Goal: Communication & Community: Answer question/provide support

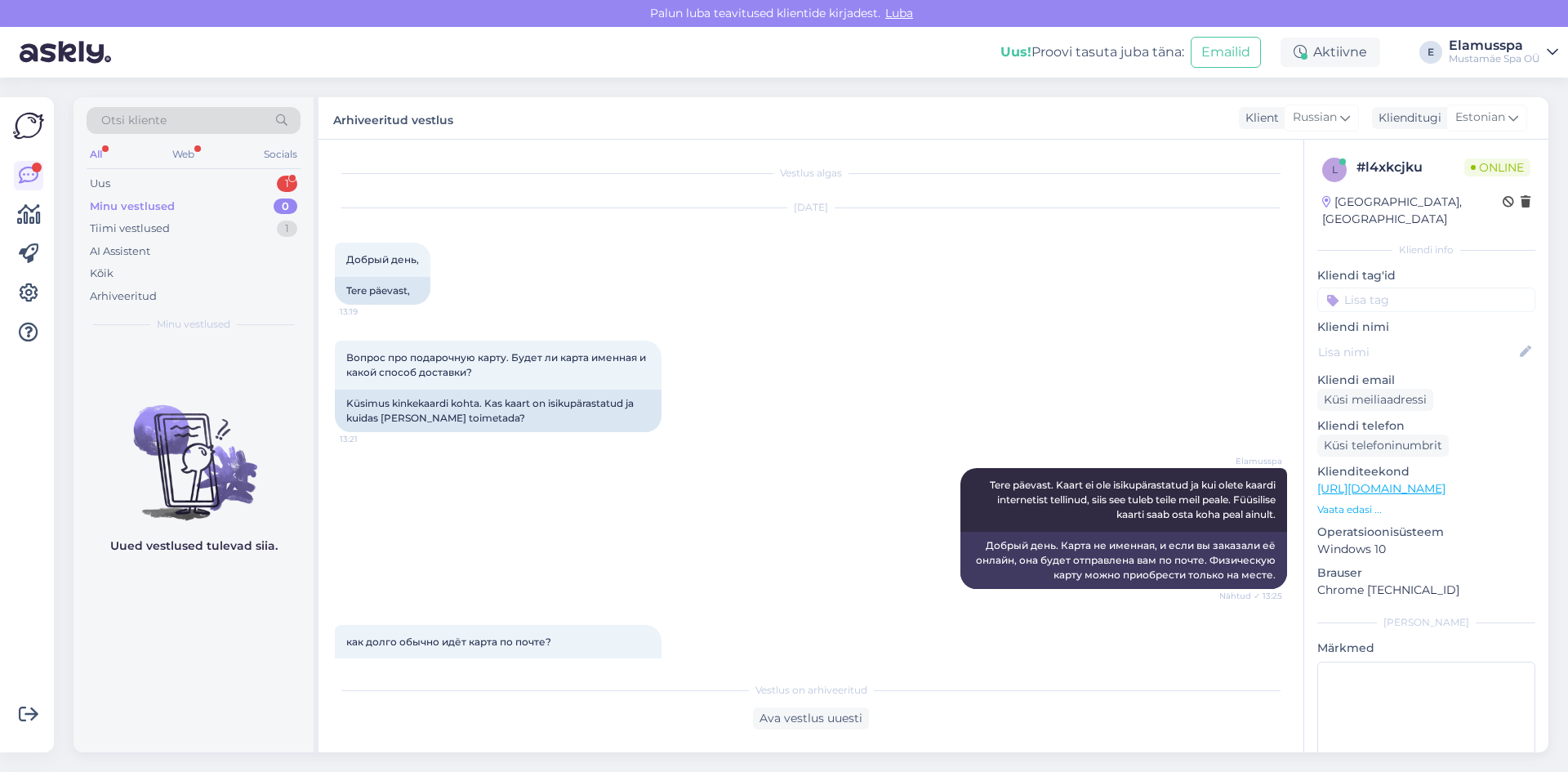
scroll to position [1351, 0]
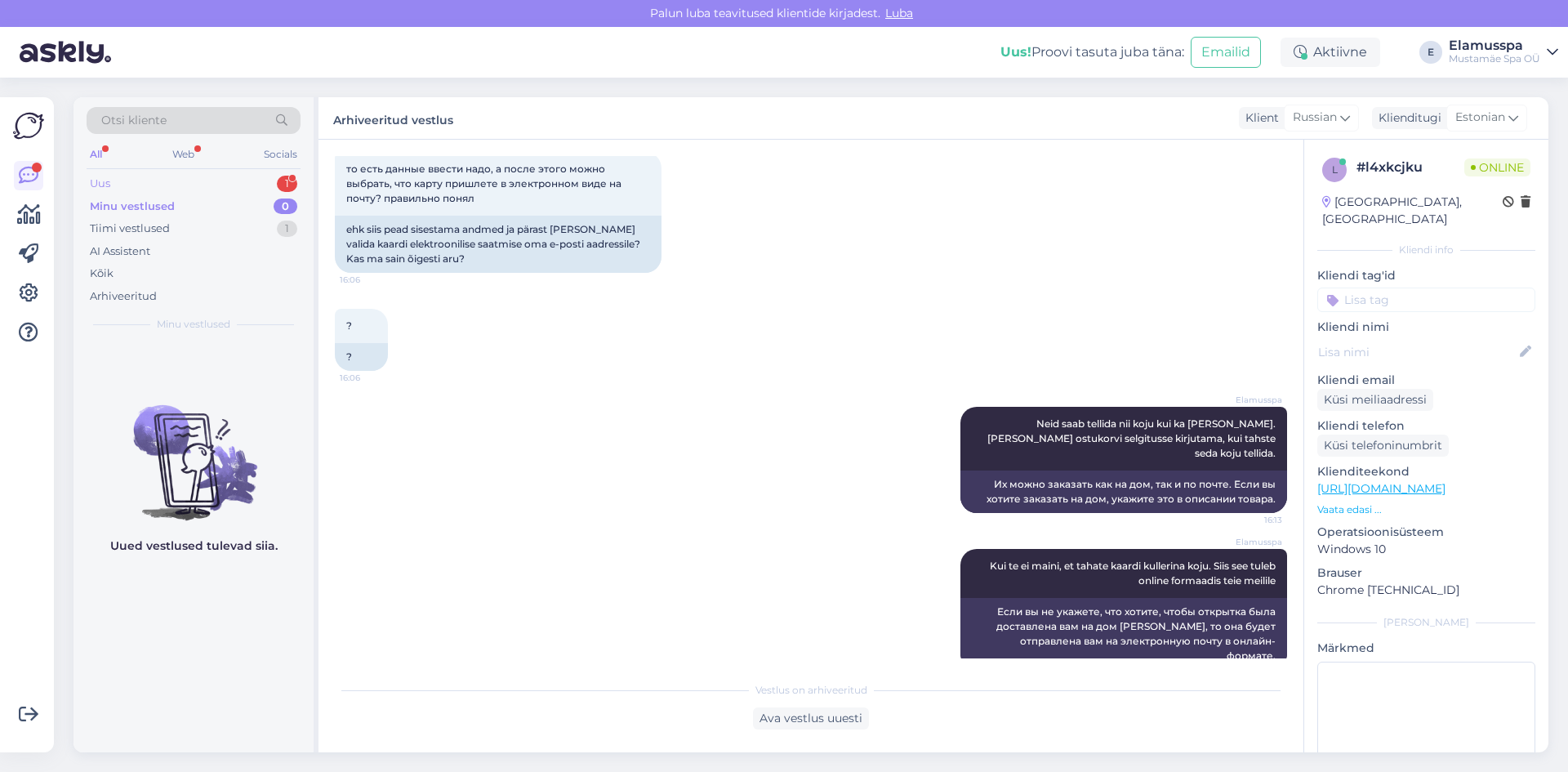
click at [259, 184] on div "Uus 1" at bounding box center [193, 183] width 214 height 23
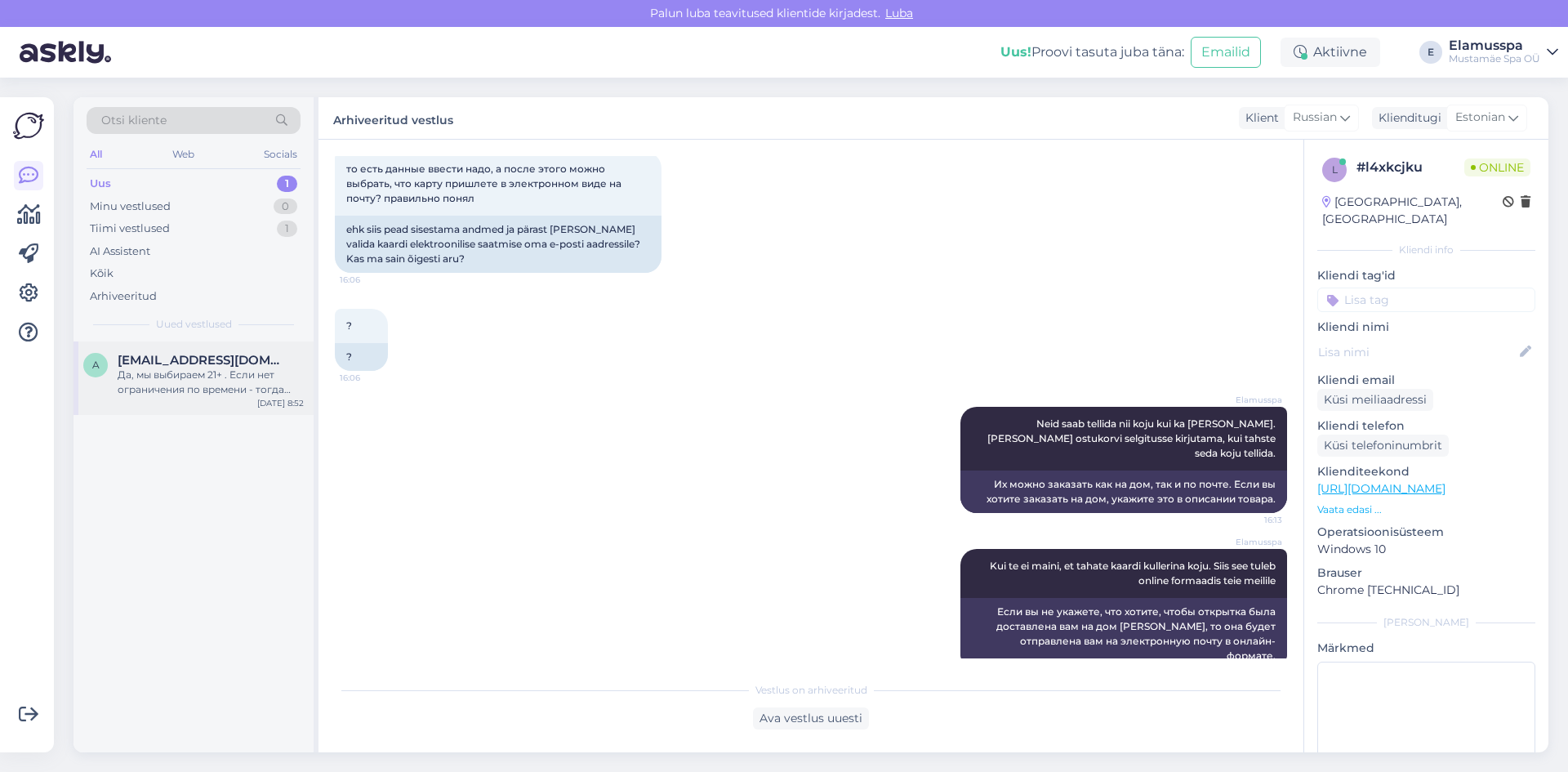
click at [284, 390] on div "Да, мы выбираем 21+ . Если нет ограничения по времени - тогда чем отличается би…" at bounding box center [210, 383] width 186 height 29
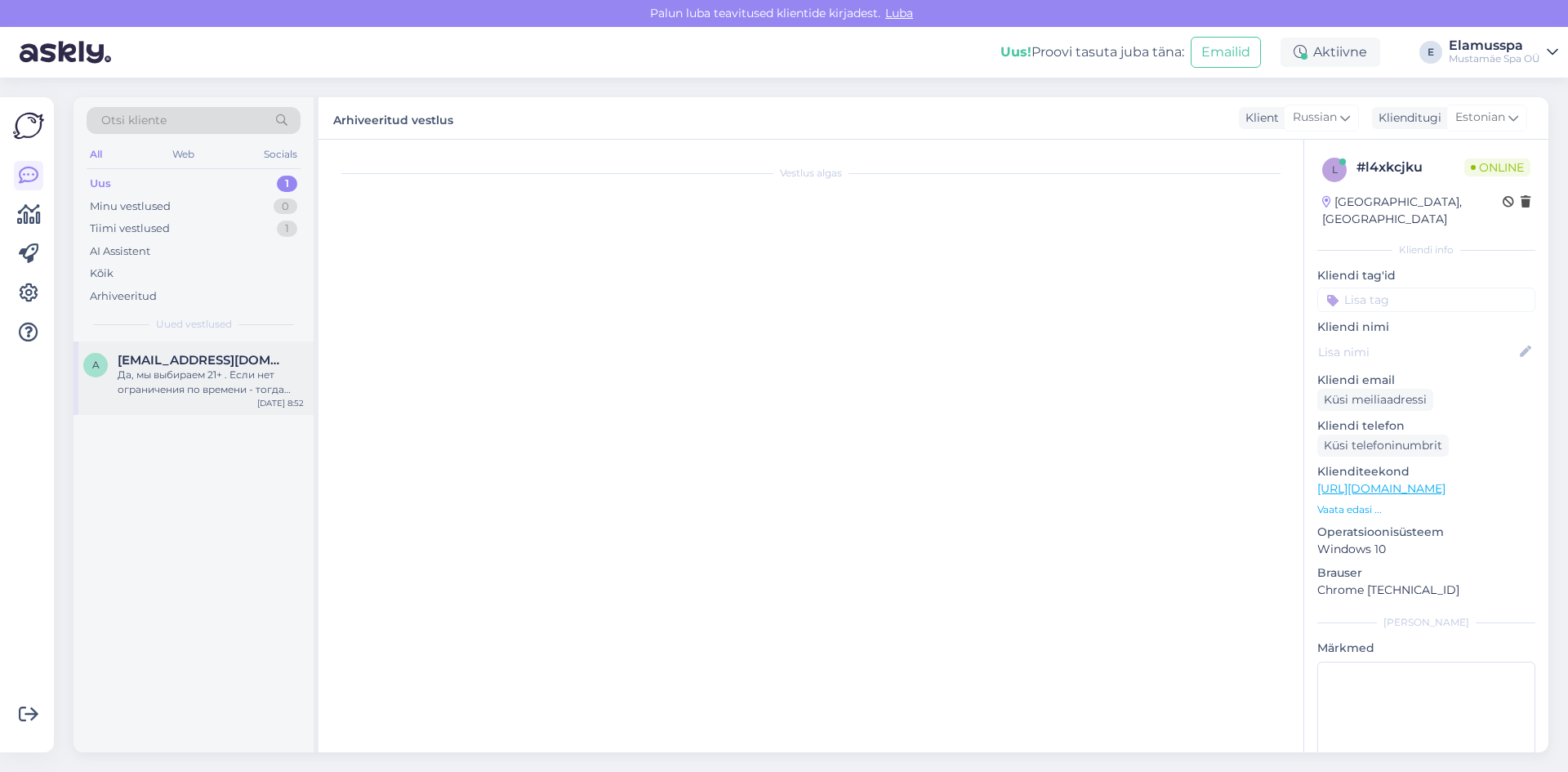
scroll to position [528, 0]
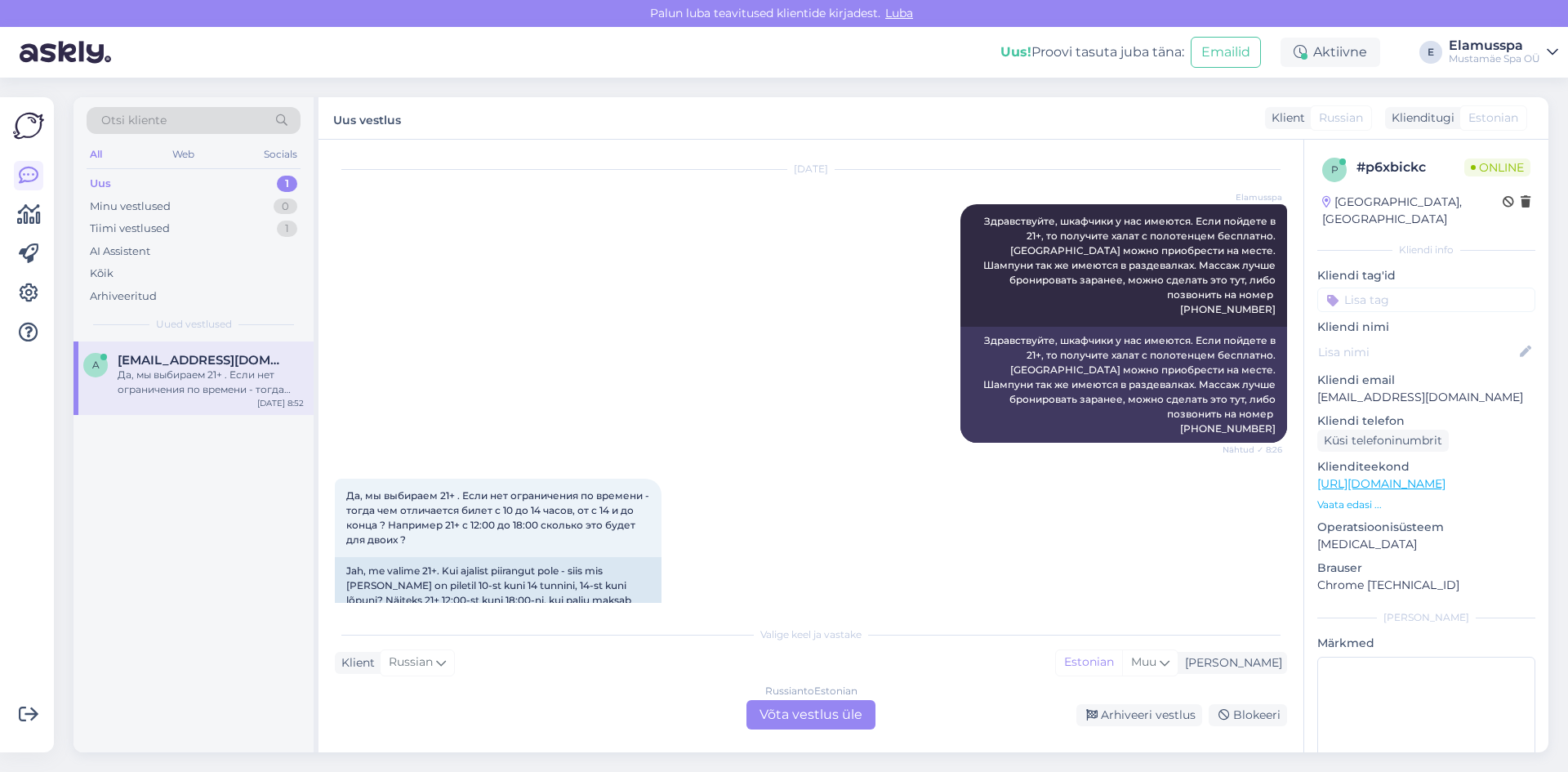
click at [842, 581] on div "Да, мы выбираем 21+ . Если нет ограничения по времени - тогда чем отличается би…" at bounding box center [810, 554] width 952 height 186
click at [827, 707] on div "Russian to Estonian Võta vestlus üle" at bounding box center [811, 714] width 129 height 29
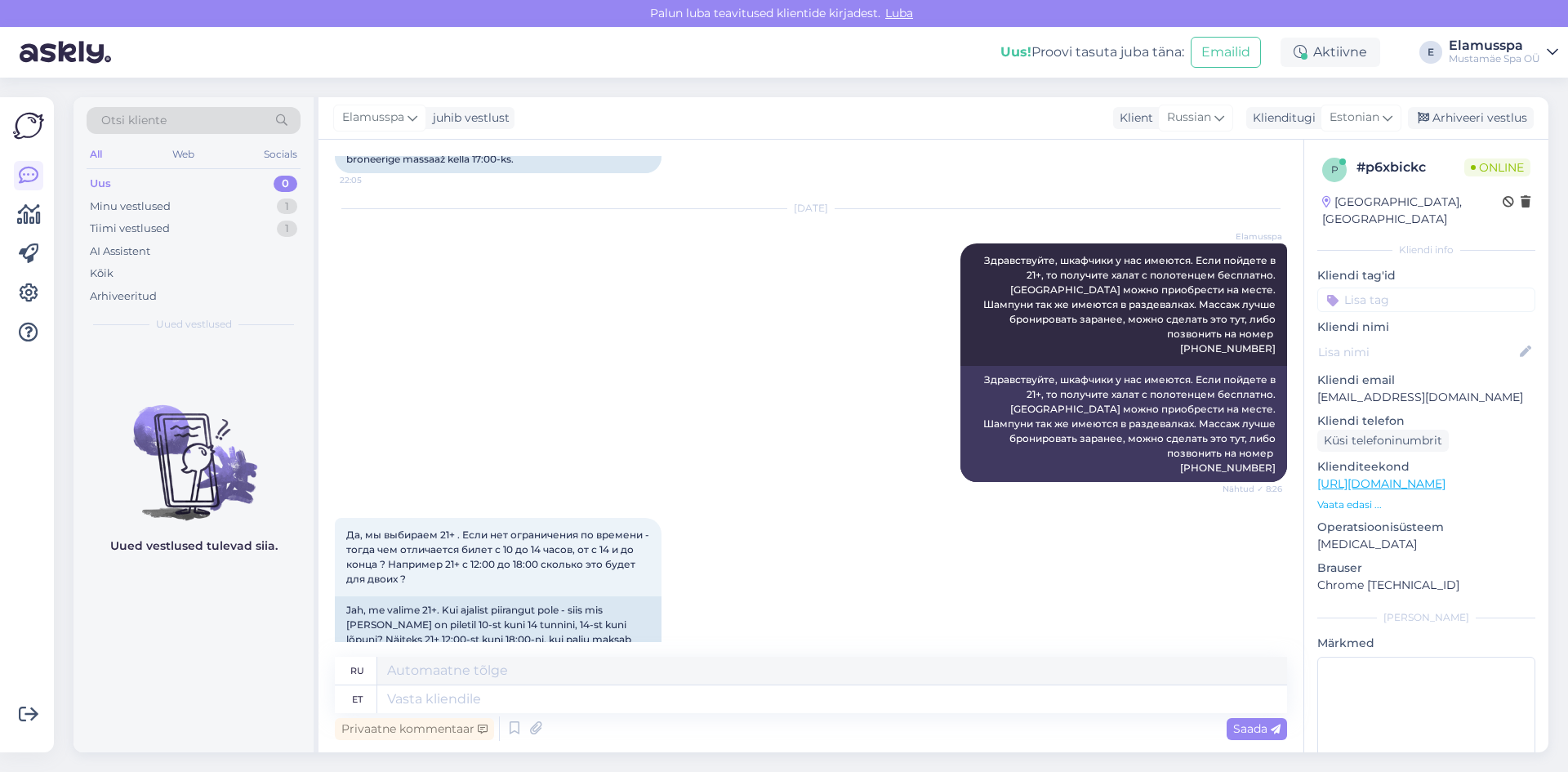
click at [729, 715] on div "Privaatne kommentaar Saada" at bounding box center [810, 729] width 952 height 31
click at [733, 704] on textarea at bounding box center [833, 699] width 910 height 27
type textarea "Билеты"
type textarea "Билеты без о"
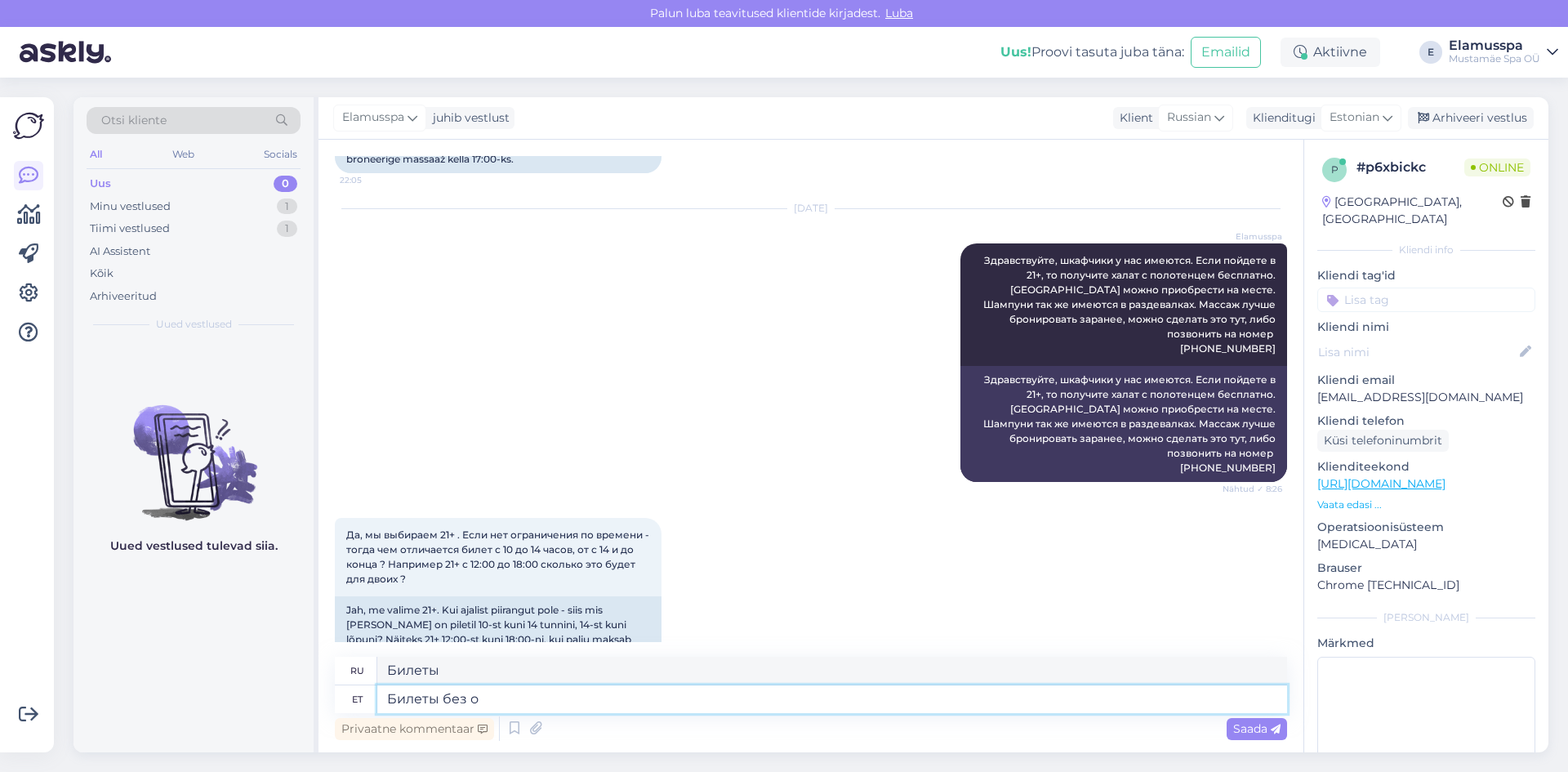
type textarea "Билеты без"
type textarea "Билеты без ограничения п"
type textarea "Билеты без ограничений"
type textarea "Билеты без ограничения по врмени,"
type textarea "Билеты без ограничения по времени"
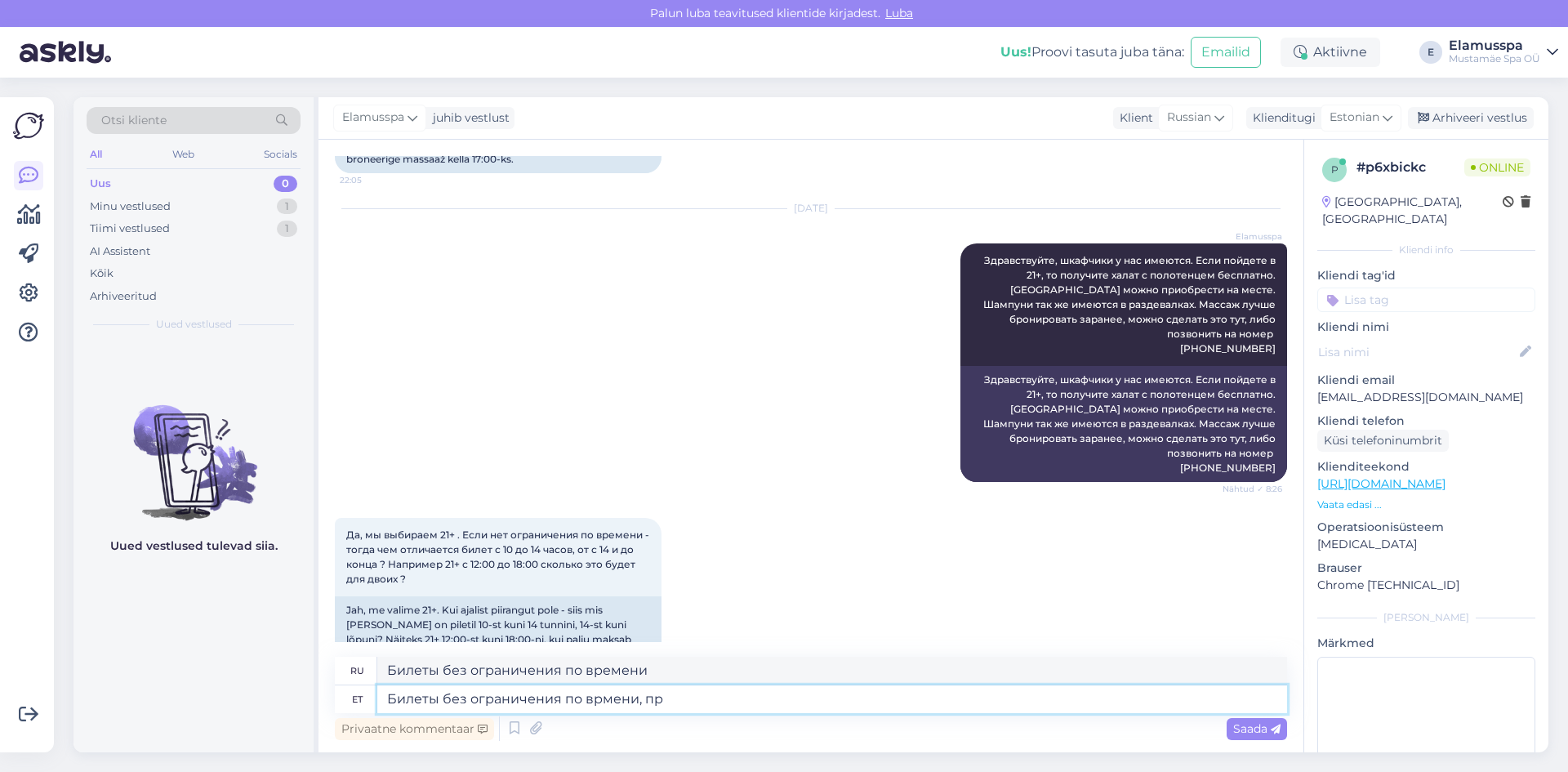
type textarea "Билеты без ограничения по врмени, про"
type textarea "Билеты без ограничения по времени,"
type textarea "Билеты без ограничения по врмени, просто в"
type textarea "Билеты без ограничения по времени, простые"
type textarea "Билеты без ограничения по врмени, просто в р"
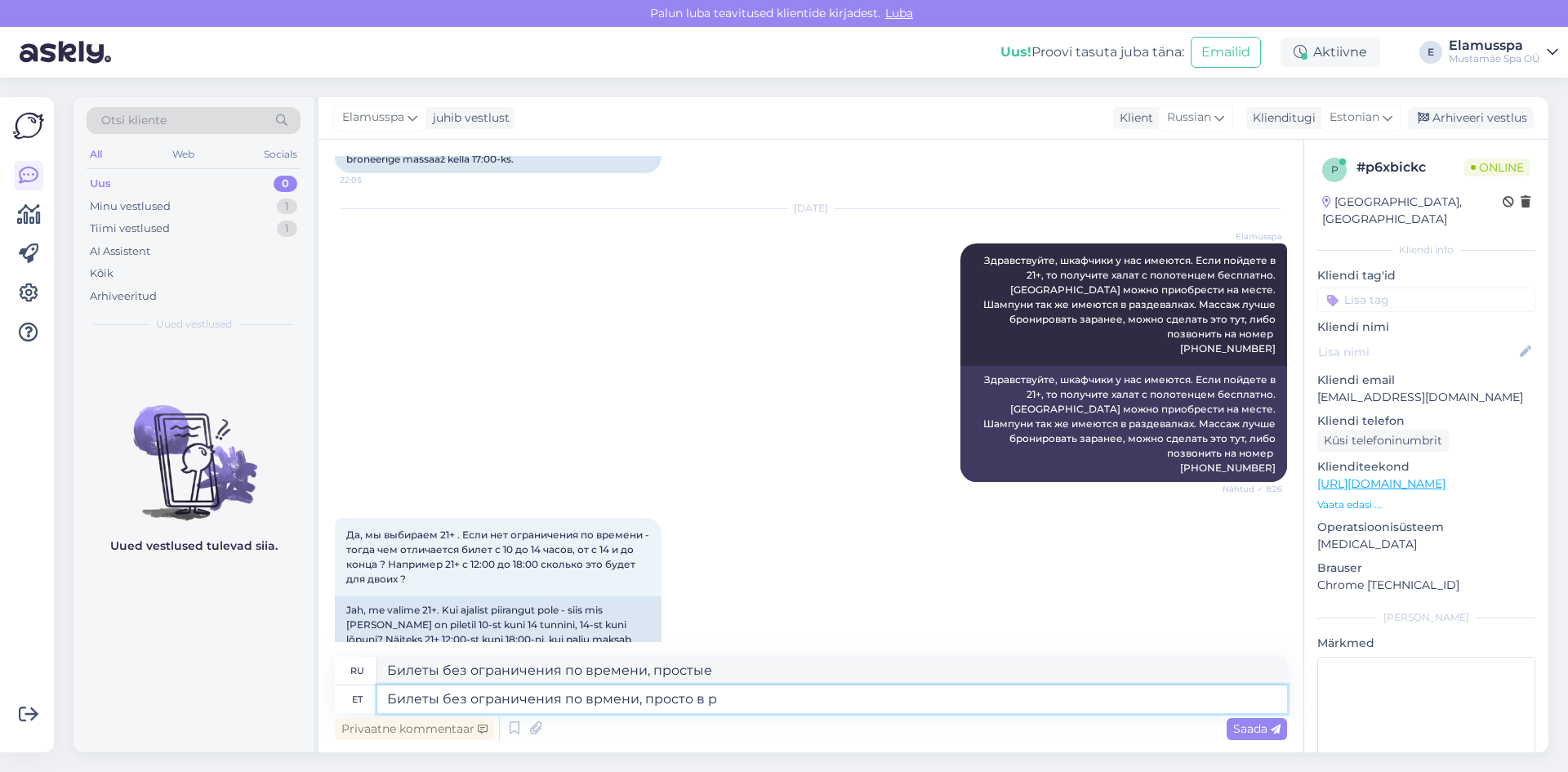
type textarea "Билеты без билетов во время, просто в"
type textarea "Билеты без ограничения по врмени, просто в разные пром"
type textarea "Билеты без билетов на время, просто в разных"
type textarea "Билеты без ограничения по врмени, просто в разные промежутки"
type textarea "Билеты без ограничения по времени, только с разными интервалами"
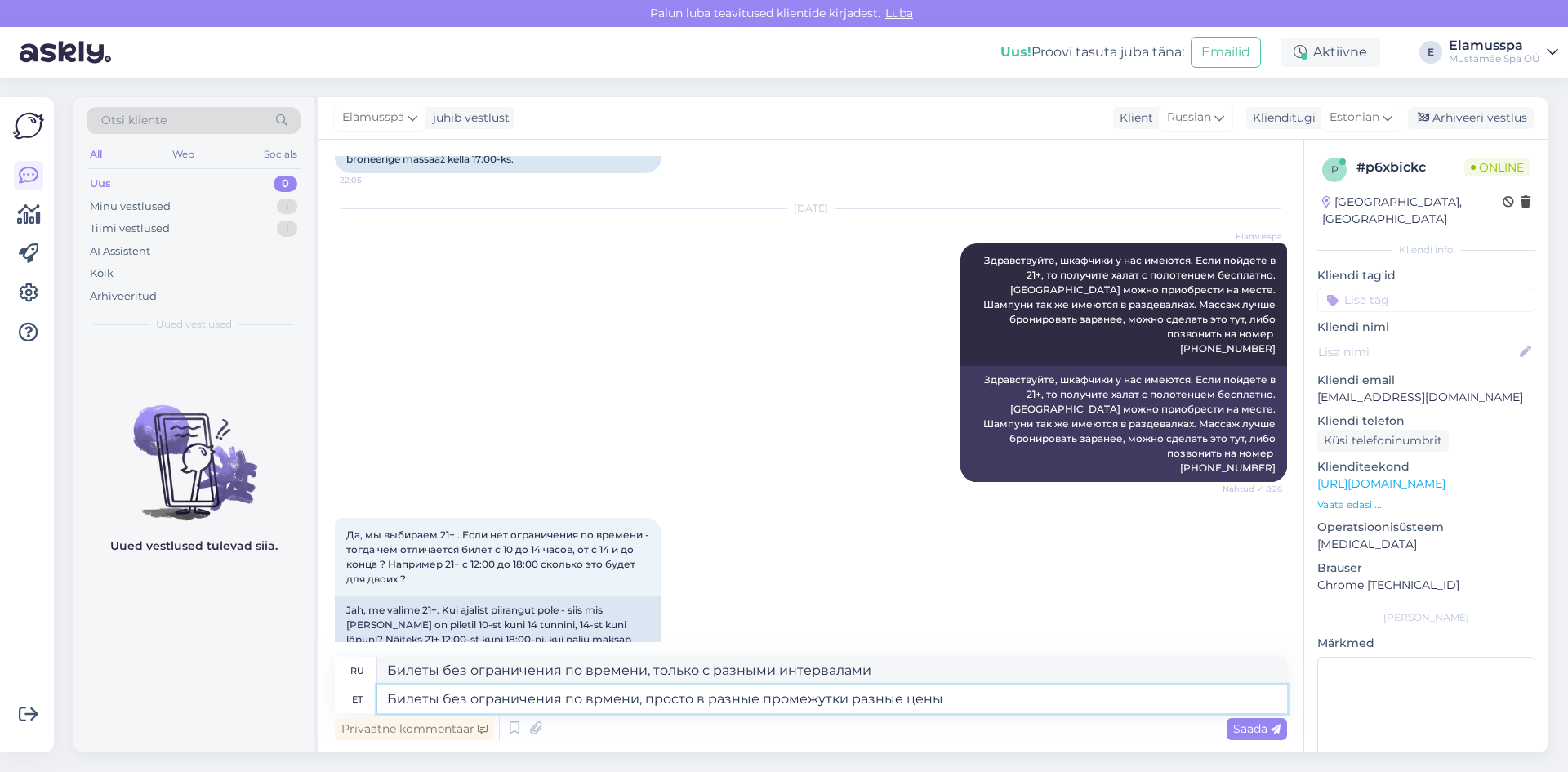
type textarea "Билеты без ограничения по врмени, просто в разные промежутки разные цены."
type textarea "Билеты без билетов по времени, просто в разные промежутки времени"
click at [600, 701] on textarea "Билеты без ограничения по врмени, просто в разные промежутки разные цены." at bounding box center [833, 699] width 910 height 27
type textarea "Билеты без ограничения по времени, просто в разные промежутки разные цены."
type textarea "Билеты не имеют ограничений по времени, просто разные цены в разные промежутки …"
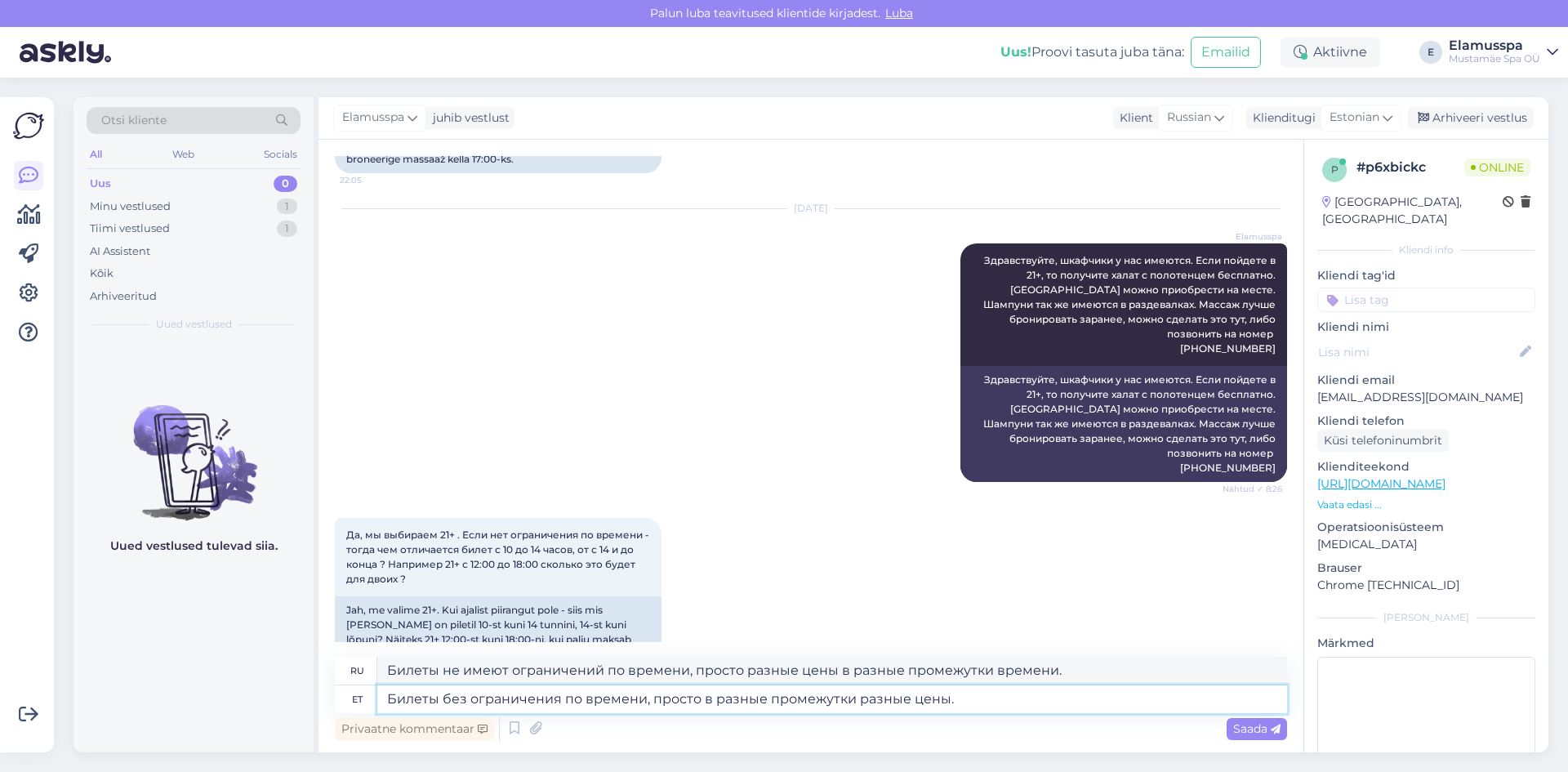
click at [768, 698] on textarea "Билеты без ограничения по времени, просто в разные промежутки разные цены." at bounding box center [833, 699] width 910 height 27
click at [858, 699] on textarea "Билеты без ограничения по времени, просто в разные промежутки разные цены." at bounding box center [833, 699] width 910 height 27
type textarea "Билеты без ограничения по времени, просто в разные промежутки временразные цены."
type textarea "Билеты без бесплатного времени, просто в разных временных ценах."
type textarea "Билеты без ограничения по времени, просто в разные промежутки времени разные це…"
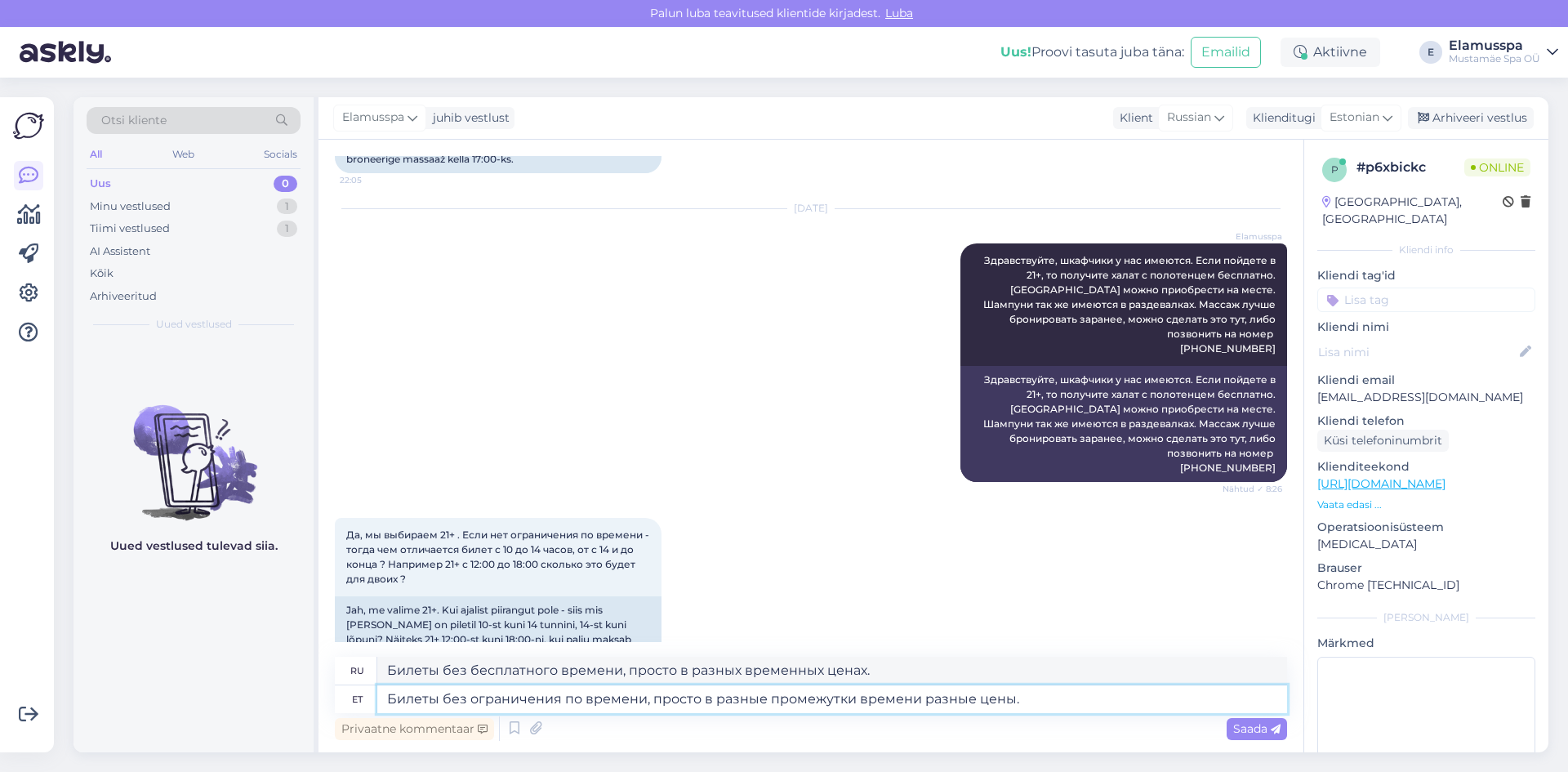
type textarea "Билеты без ограничений по времени, просто разные цены в разные временные интерв…"
drag, startPoint x: 1038, startPoint y: 671, endPoint x: 8, endPoint y: 659, distance: 1030.1
click at [8, 659] on div "Võimalused Veendu, et Askly loob sulle väärtust. Sulge Ühenda FB ja IG sõnumid …" at bounding box center [784, 424] width 1568 height 694
drag, startPoint x: 1064, startPoint y: 704, endPoint x: 0, endPoint y: 654, distance: 1065.2
click at [0, 654] on div "Võimalused Veendu, et Askly loob sulle väärtust. Sulge Ühenda FB ja IG sõnumid …" at bounding box center [784, 424] width 1568 height 694
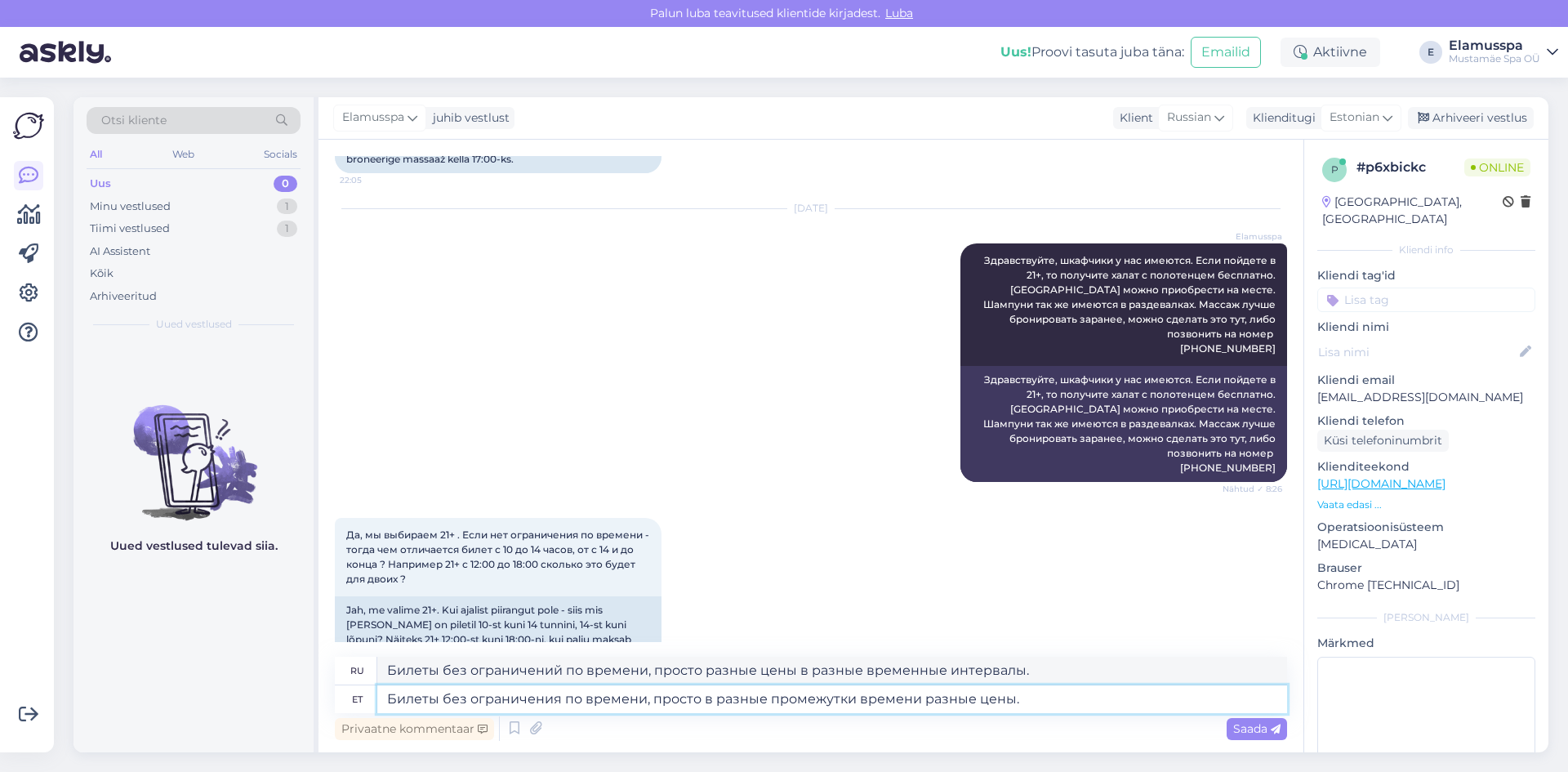
paste textarea "й по времени, просто разные цены в разные временные интервал"
type textarea "Билеты без ограничений по времени, просто разные цены в разные временные интерв…"
type textarea "Билеты без ограничений, просто разные цены в разные временные интервалы."
click at [917, 701] on textarea "Билеты без ограничений по времени, просто разные цены в разные временные интерв…" at bounding box center [833, 699] width 910 height 27
type textarea "Билеты без ограничений по времени, просто разные цены в разные временные интерв…"
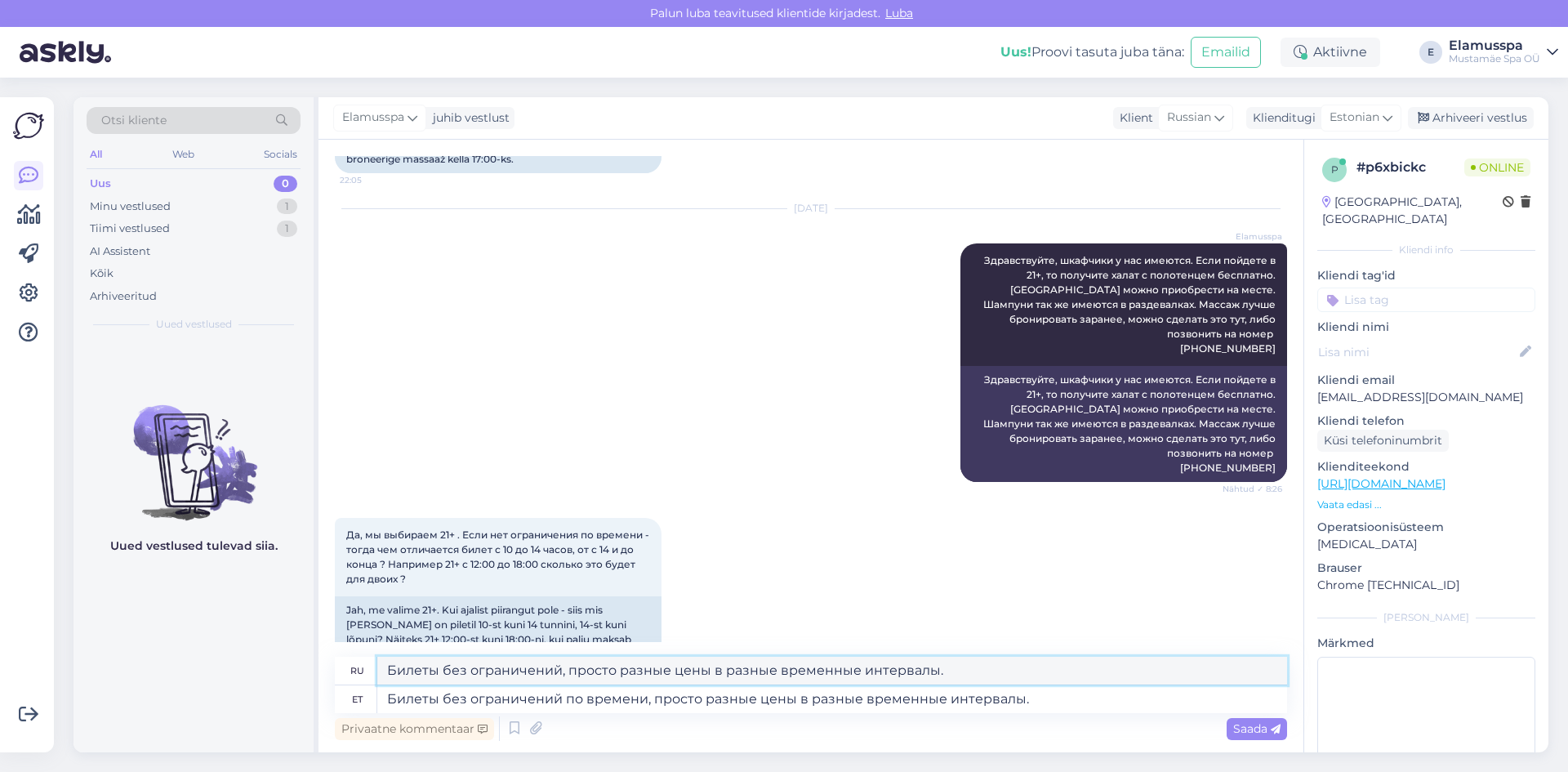
drag, startPoint x: 955, startPoint y: 669, endPoint x: 0, endPoint y: 642, distance: 955.4
click at [0, 642] on div "Võimalused Veendu, et Askly loob sulle väärtust. Sulge Ühenda FB ja IG sõnumid …" at bounding box center [784, 424] width 1568 height 694
paste textarea "по времени"
type textarea "Билеты без ограничений по времени, просто разные цены в разные временные интерв…"
click at [1030, 701] on textarea "Билеты без ограничений по времени, просто разные цены в разные временные интерв…" at bounding box center [833, 699] width 910 height 27
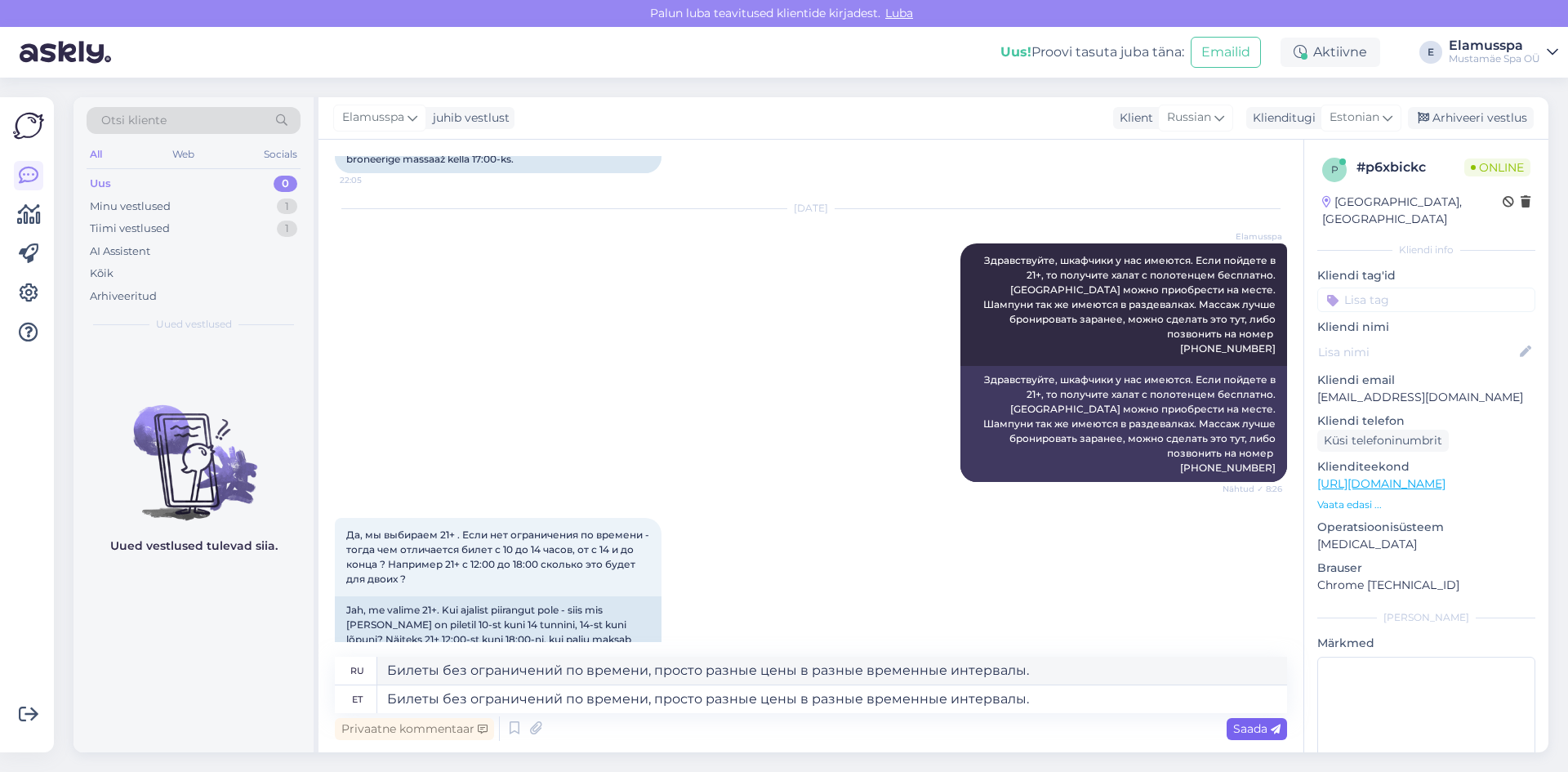
click at [1260, 735] on span "Saada" at bounding box center [1257, 728] width 47 height 15
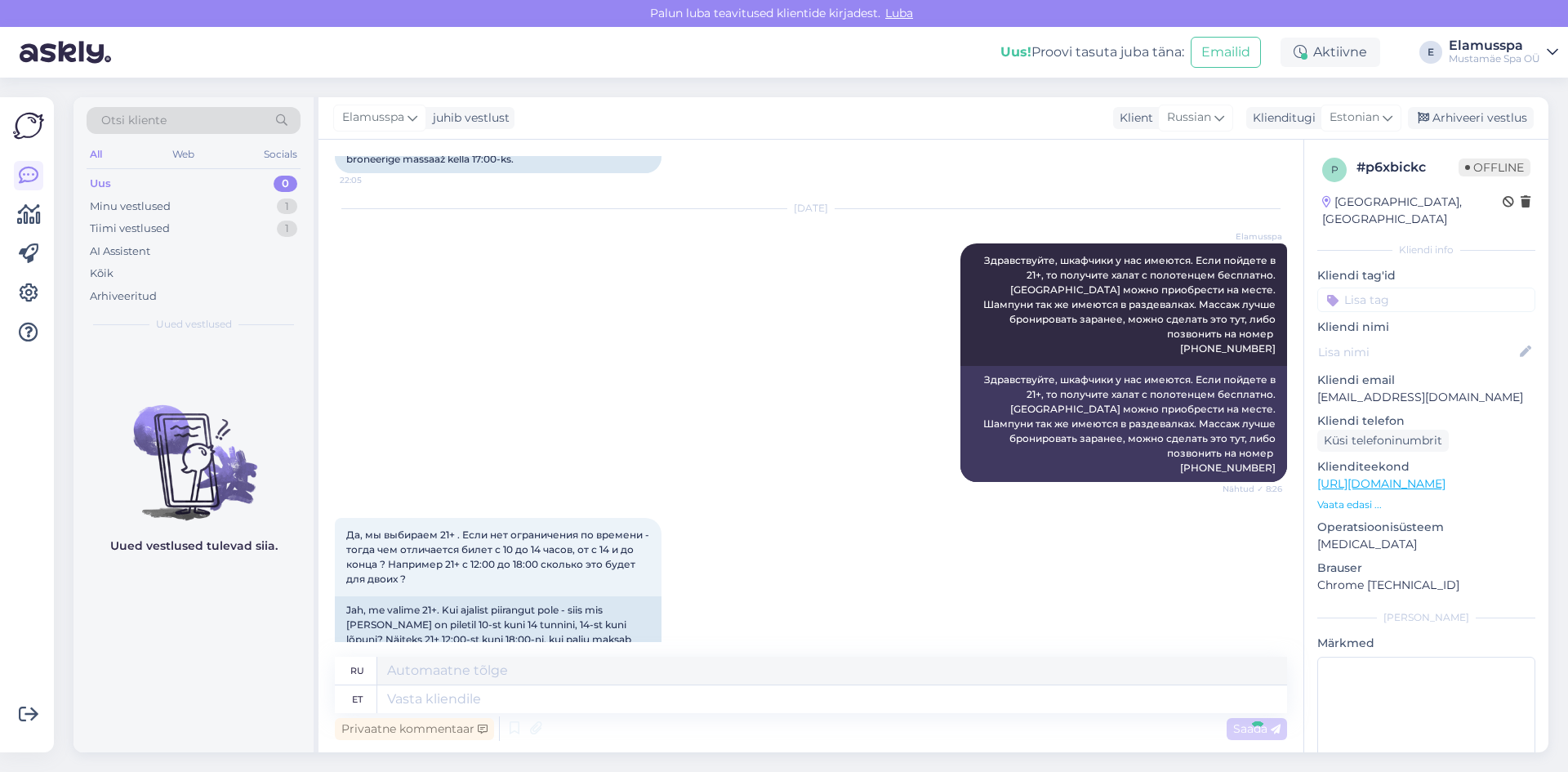
scroll to position [616, 0]
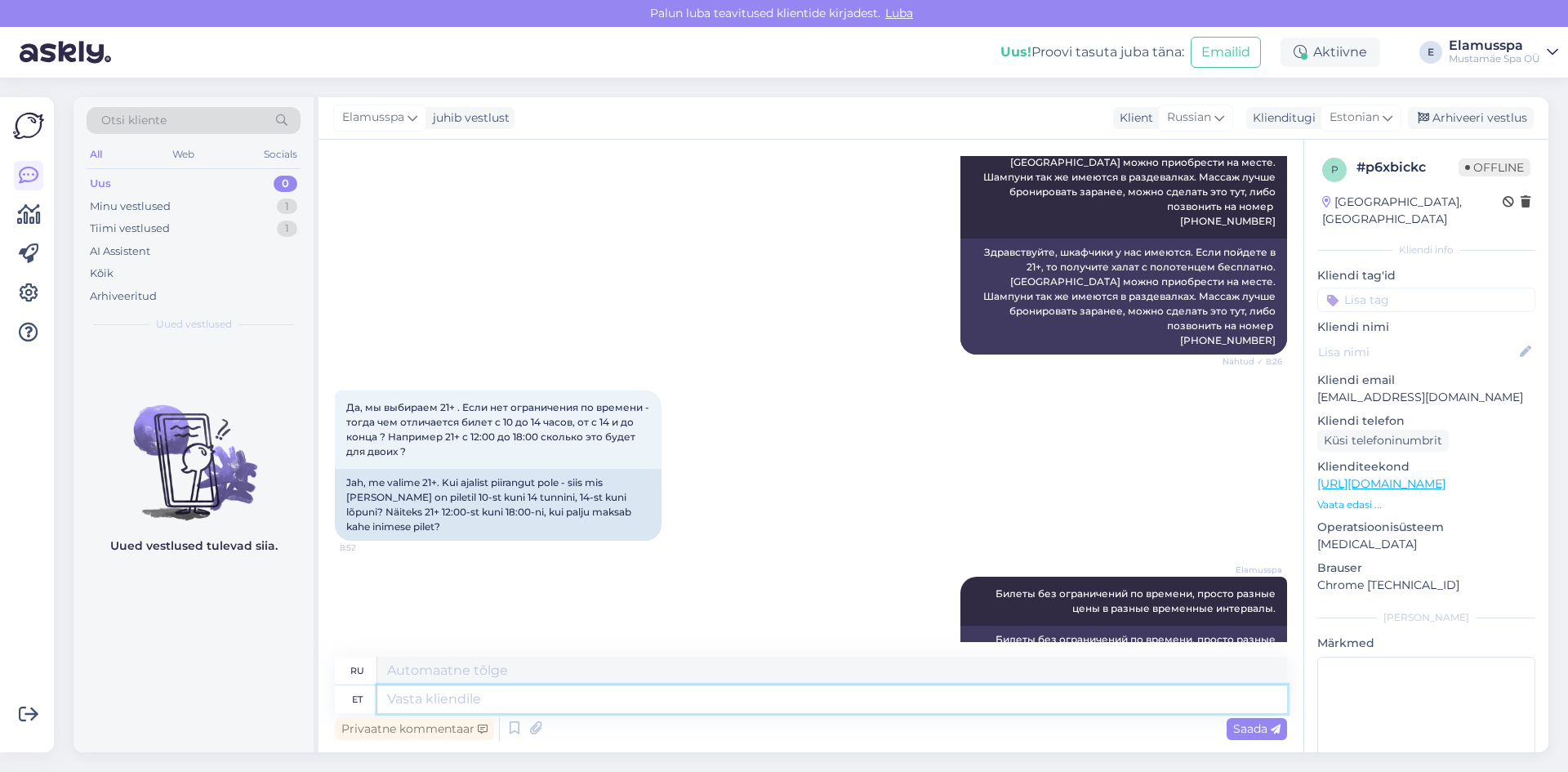
click at [1054, 704] on textarea at bounding box center [833, 699] width 910 height 27
type textarea "Утром"
type textarea "[PERSON_NAME]"
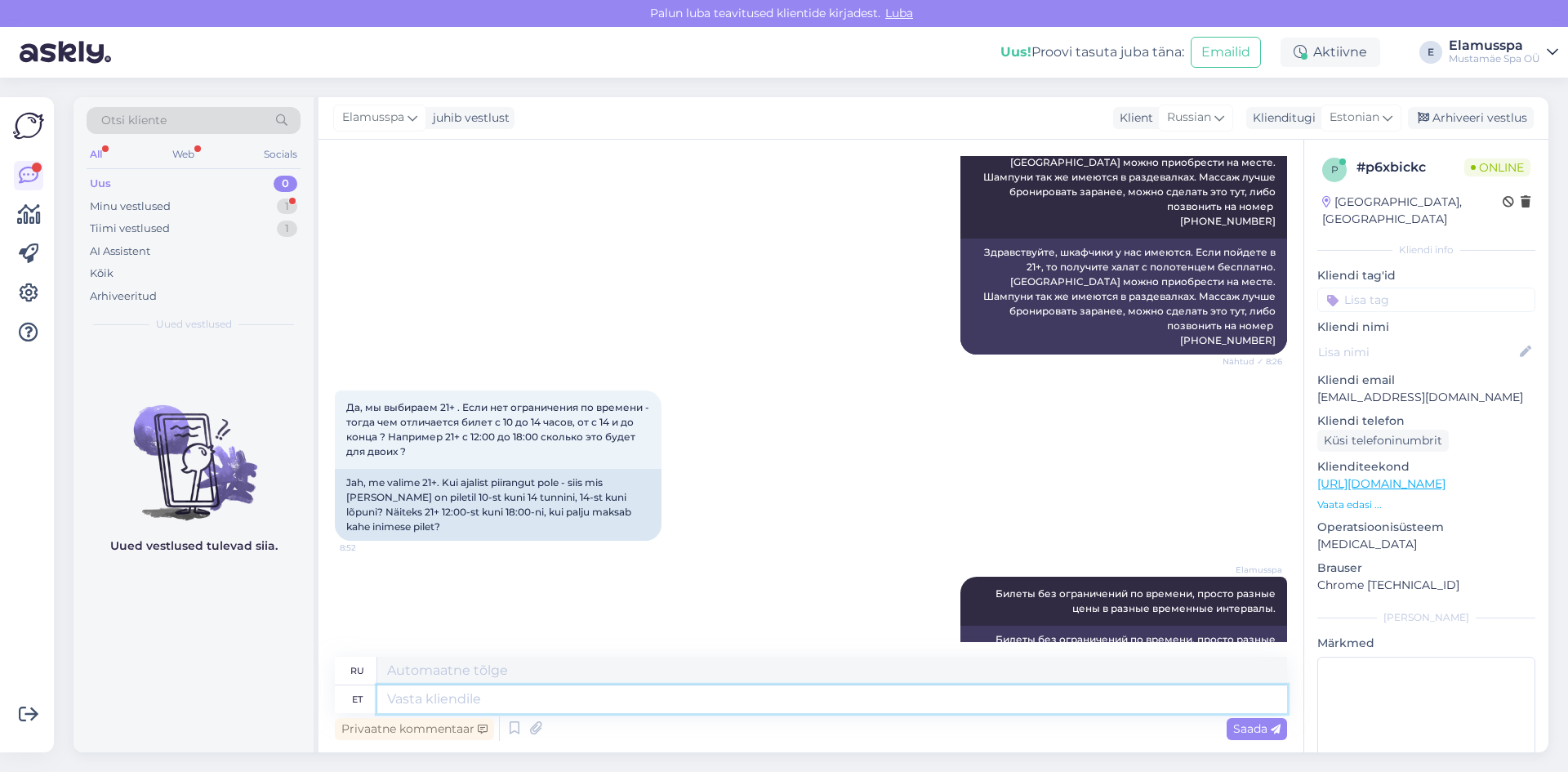
scroll to position [773, 0]
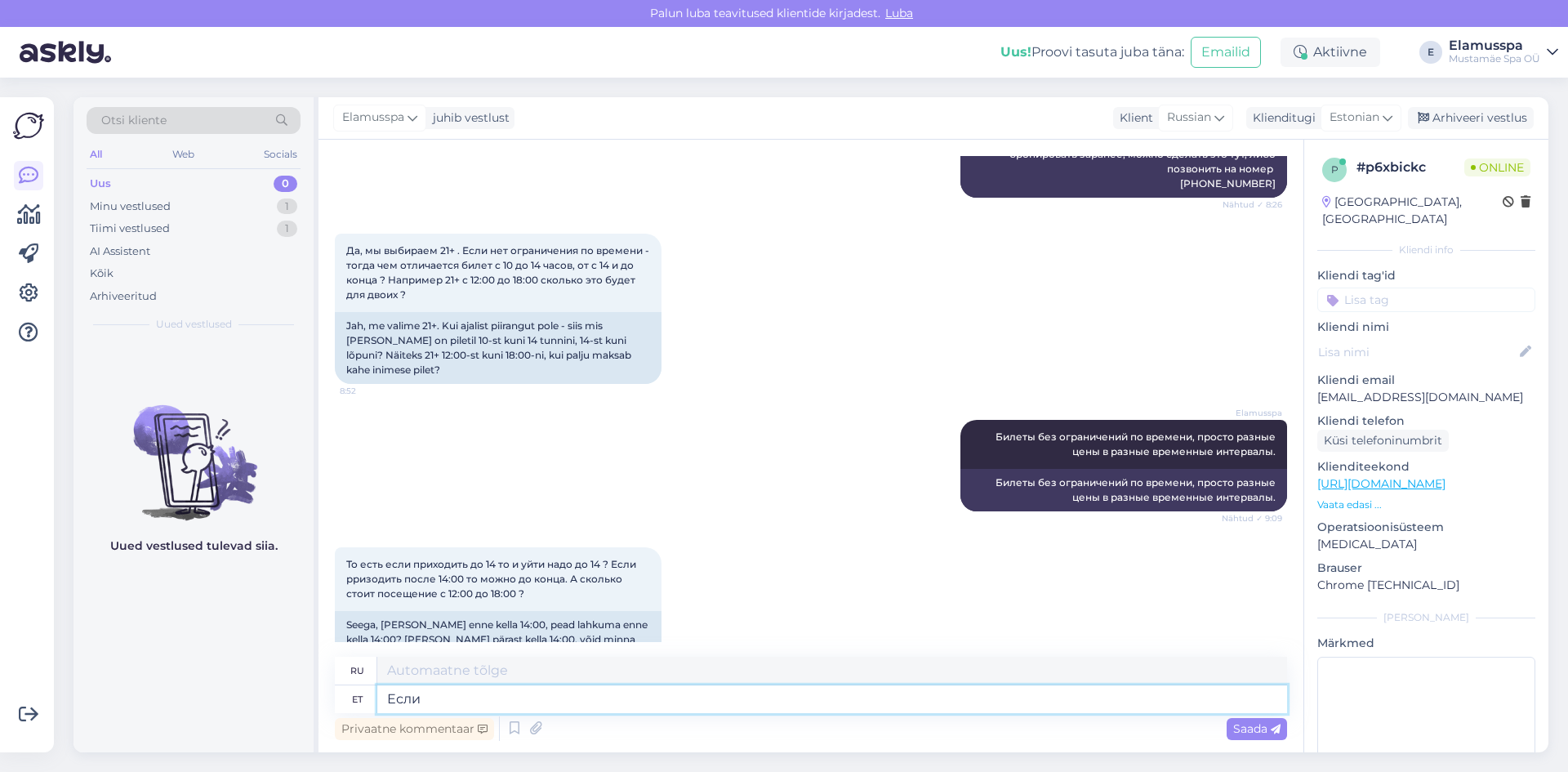
type textarea "Если"
type textarea "Если придете д"
type textarea "Если ты придёшь"
type textarea "Если придете до"
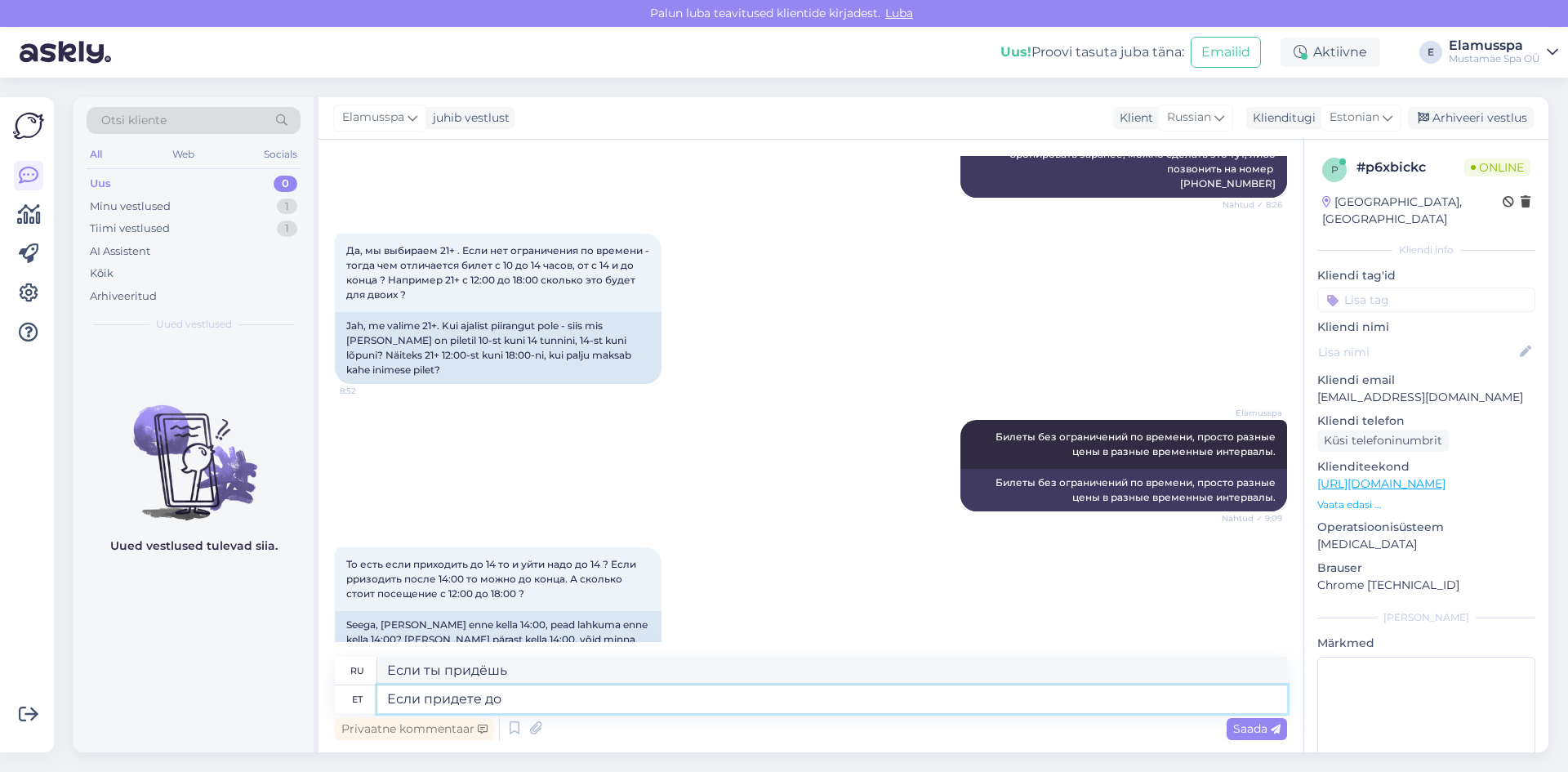
type textarea "Если вы приедете в"
type textarea "Если придете до 14"
type textarea "Если придешь до 14"
type textarea "Если придете до 14, т"
type textarea "Если придешь до 14,"
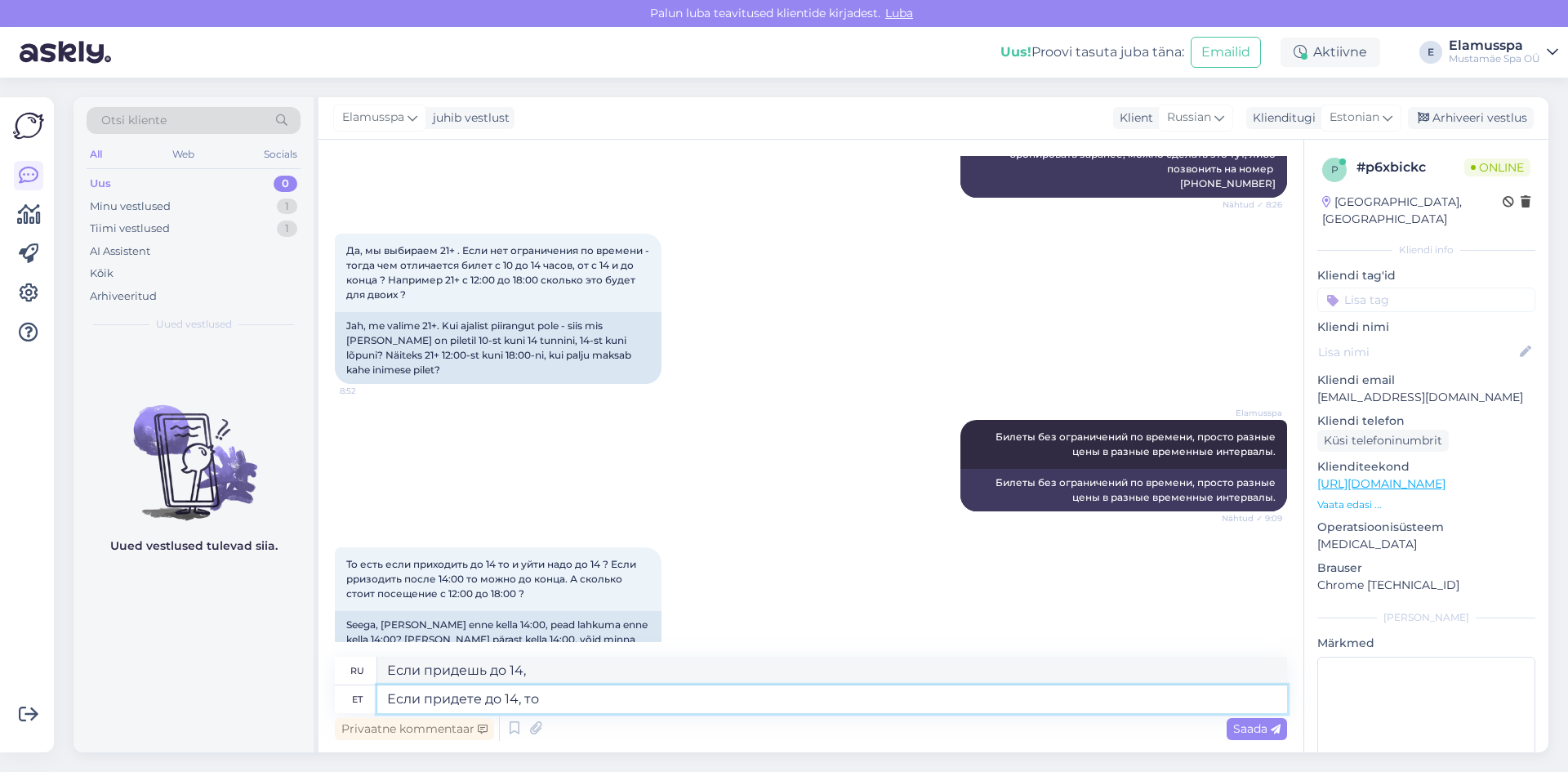
type textarea "Если придете до 14, то с"
type textarea "Если придешь до 14, то"
type textarea "Если придете до 14, то сможете"
type textarea "Если вам исполнится 14, вы сможете"
type textarea "Если придете до 14, то сможете быть в"
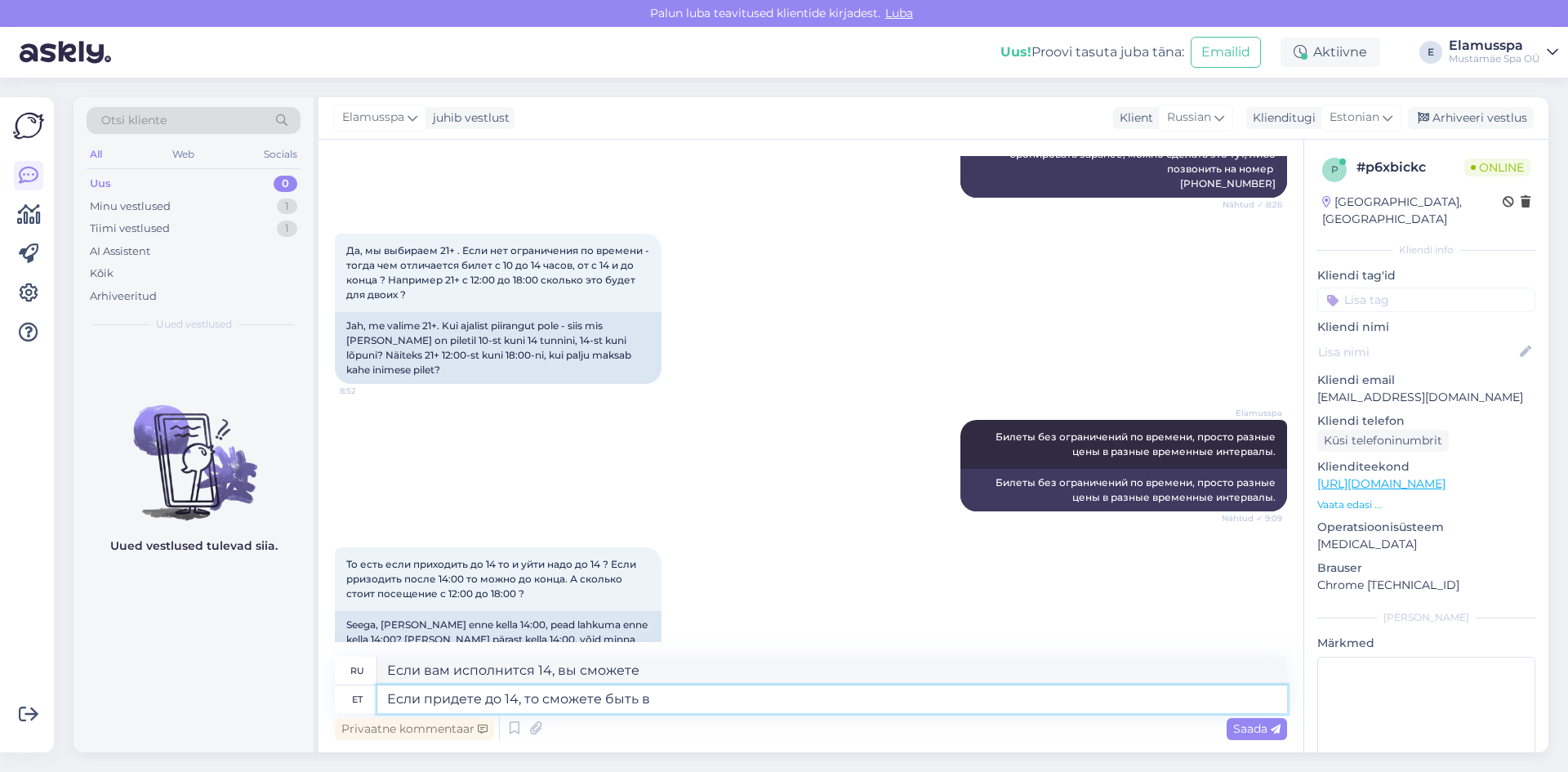
type textarea "Если вам исполнится 14, вы можете быть"
type textarea "Если придете до 14, то сможете быть в сп"
type textarea "Если вам исполнится 14, вы можете быть в"
type textarea "Если придете до 14, то сможете быть в спа ве"
type textarea "Если вы придете до 14:00, вы сможете посетить спа-центр."
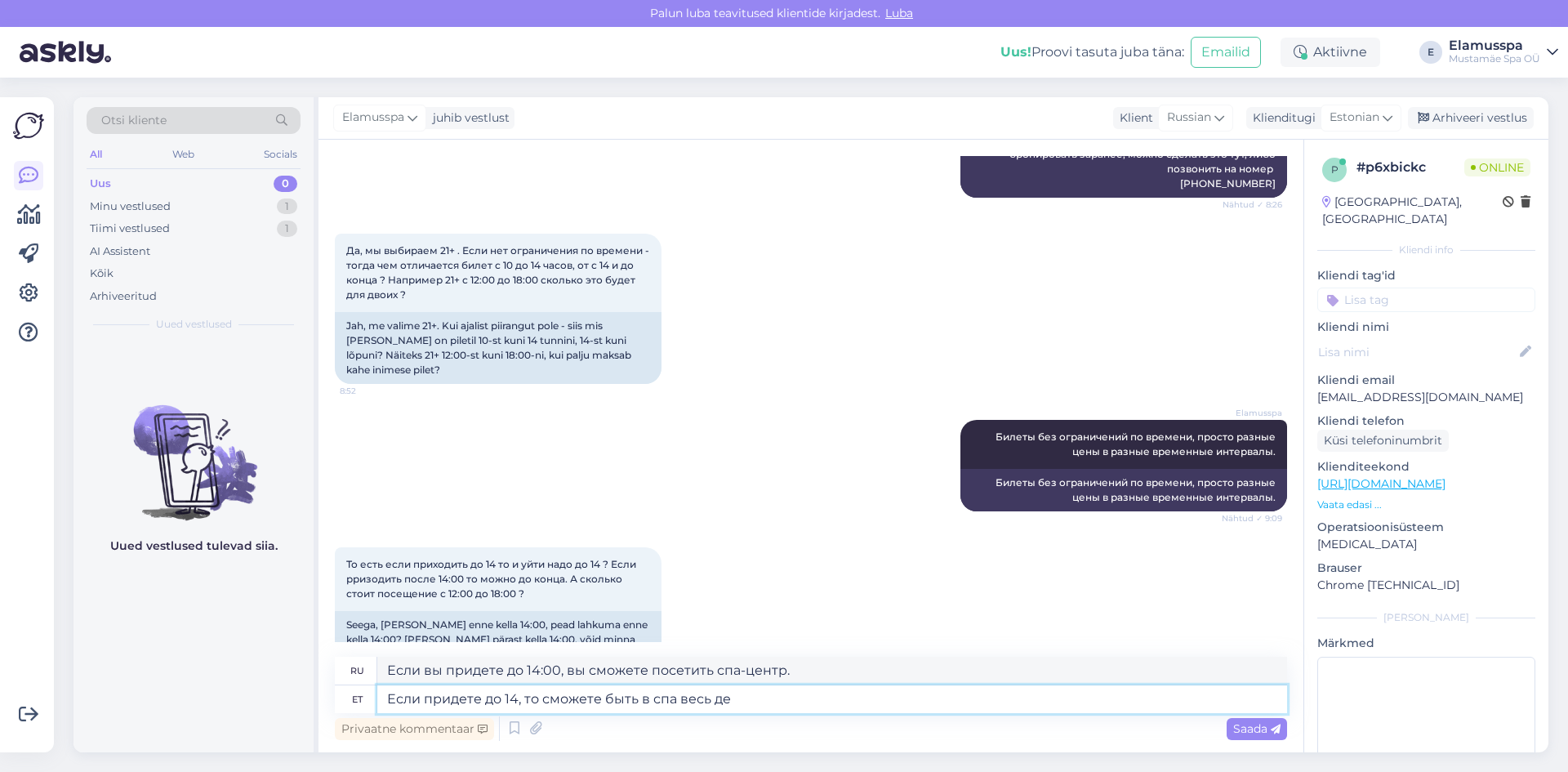
type textarea "Если придете до 14, то сможете быть в спа весь ден"
type textarea "Если вы приедете до 14:00, вы сможете посетить спа-центр по всему городу."
type textarea "Если придете до 14, то сможете быть в спа весь ден."
type textarea "Если вы приедете до 14:00, вы сможете оставаться в спа-центре весь день."
type textarea "Если придете до 14, то сможете быть в спа весь день. Никакого ог"
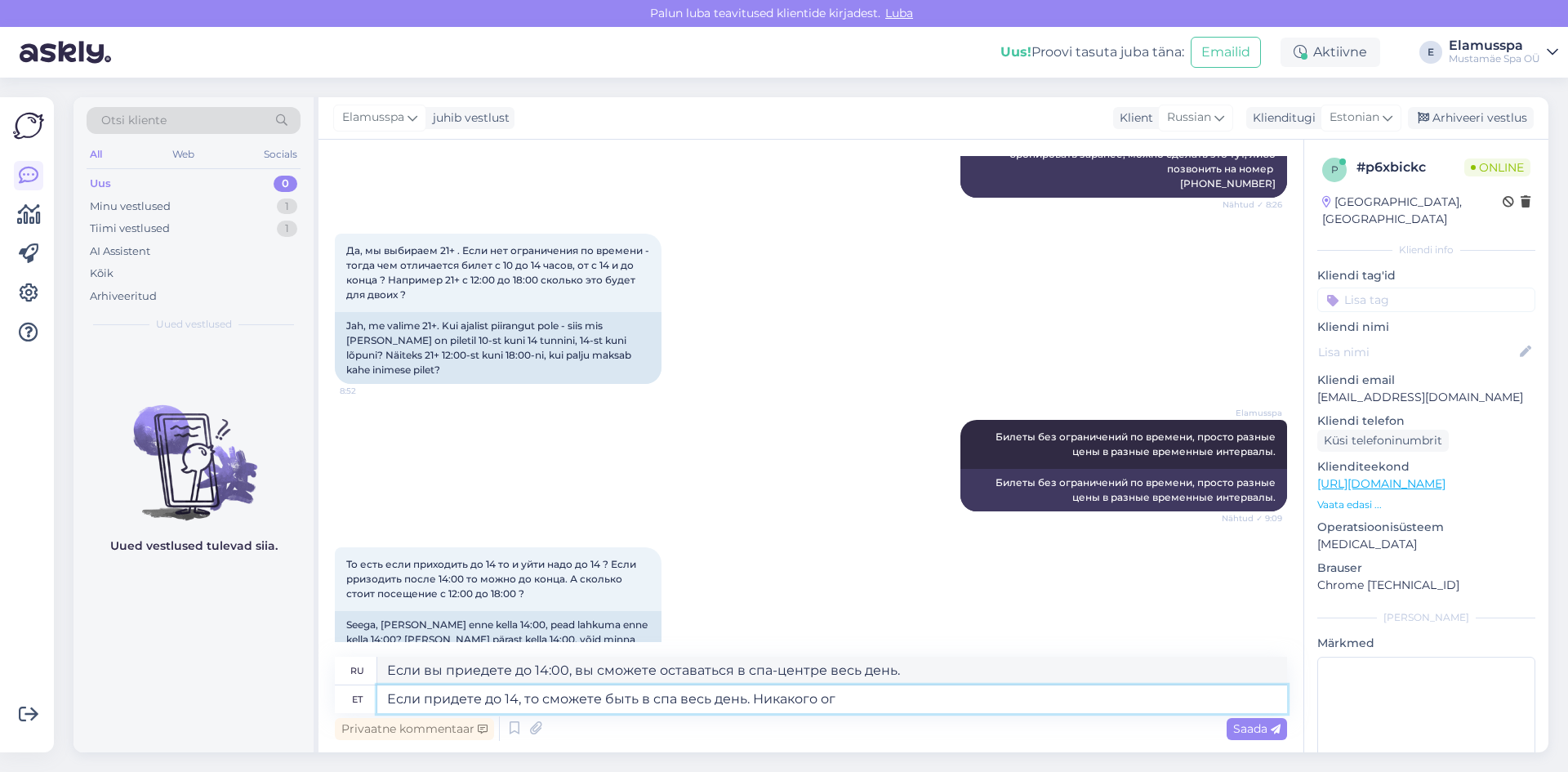
type textarea "Если вы приедете до 14:00, то сможете провести в спа весь день. Никто не..."
type textarea "Если придете до 14, то сможете быть в спа весь день. Никакого ограничения по"
type textarea "Если вы приедете до 14:00, вы сможете оставаться в спа-центре весь день. Без ог…"
type textarea "Если придете до 14, то сможете быть в спа весь день. Никакого ограничения по вр…"
type textarea "Если вы приедете до 14:00, вы сможете провести в спа весь день. Время посещения…"
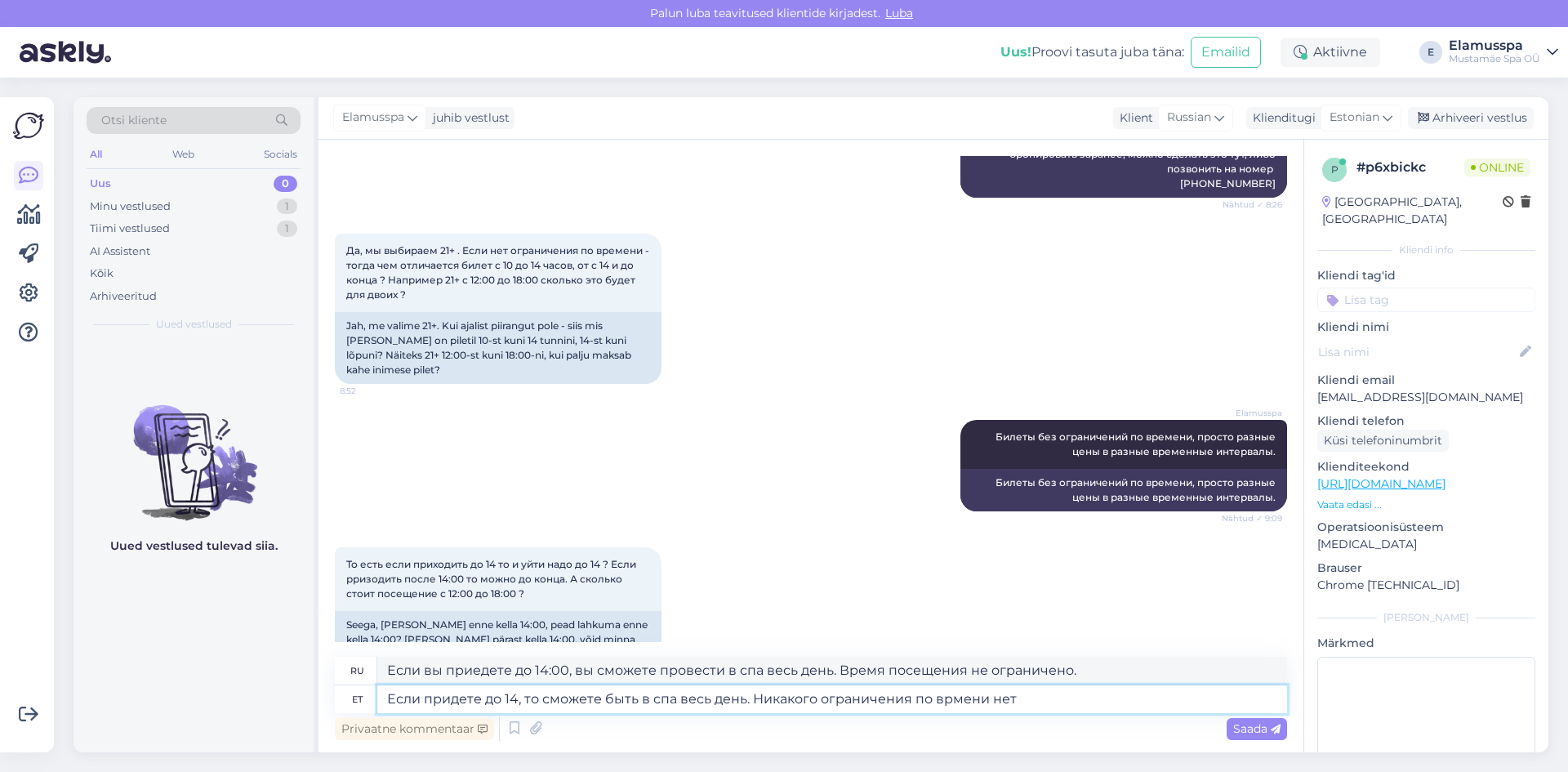
type textarea "Если придете до 14, то сможете быть в спа весь день. Никакого ограничения по вр…"
type textarea "Если вы приедете до 14:00, то сможете провести в спа весь день. Ограничений по …"
type textarea "Если придете до 14, то сможете быть в спа весь день. Никакого ограничения по вр…"
drag, startPoint x: 671, startPoint y: 655, endPoint x: 0, endPoint y: 580, distance: 675.2
click at [0, 580] on div "Võimalused Veendu, et Askly loob sulle väärtust. Sulge Ühenda FB ja IG sõnumid …" at bounding box center [784, 424] width 1568 height 694
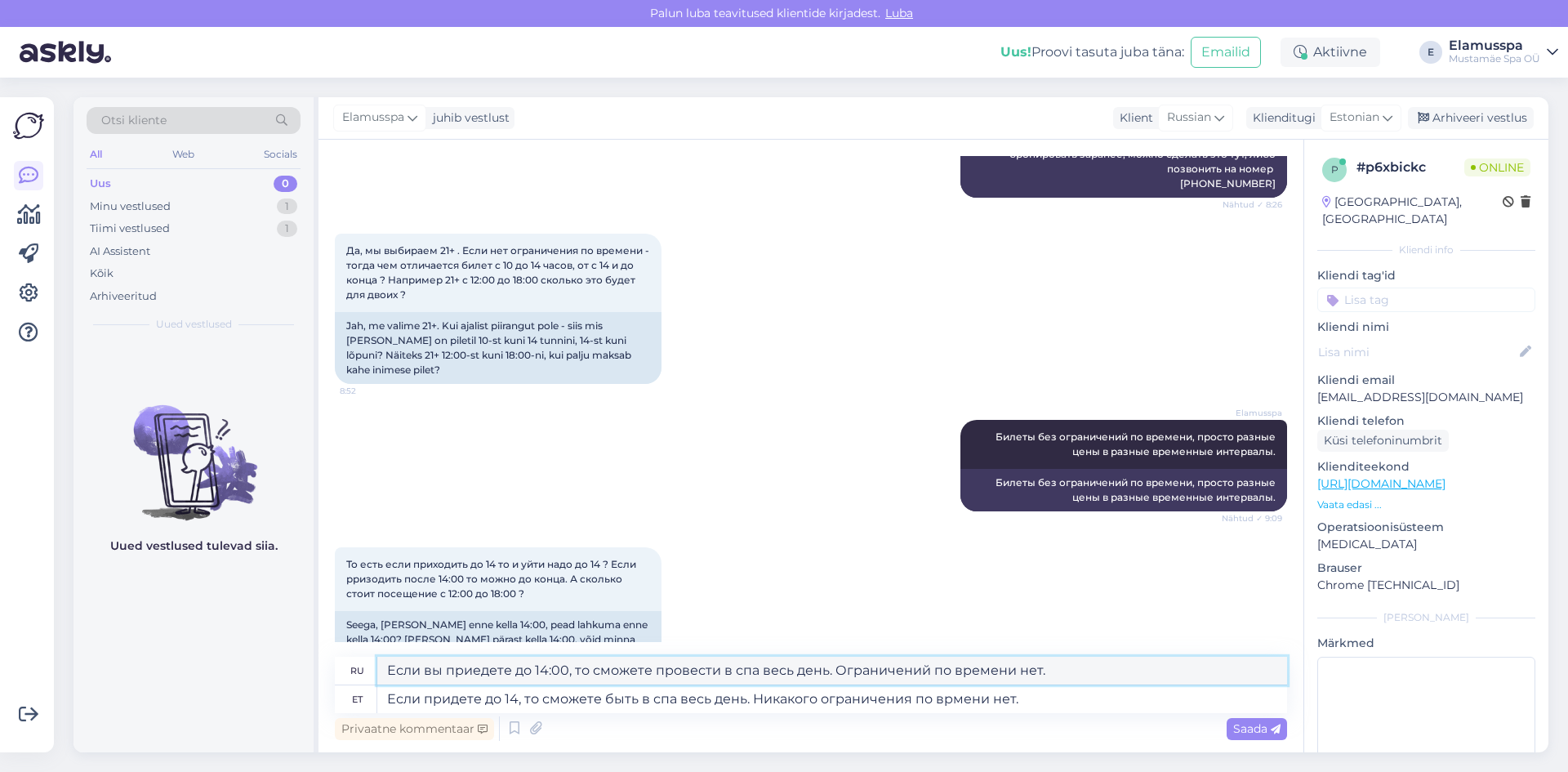
paste textarea "ридете до 14, то сможете быть в спа весь день. Никакого ограничения по вр"
type textarea "Если придете до 14, то сможете быть в спа весь день. Никакого ограничения по вр…"
click at [1102, 704] on textarea "Если придете до 14, то сможете быть в спа весь день. Никакого ограничения по вр…" at bounding box center [833, 699] width 910 height 27
click at [950, 700] on textarea "Если придете до 14, то сможете быть в спа весь день. Никакого ограничения по вр…" at bounding box center [833, 699] width 910 height 27
type textarea "Если придете до 14, то сможете быть в спа весь день. Никакого ограничения по вр…"
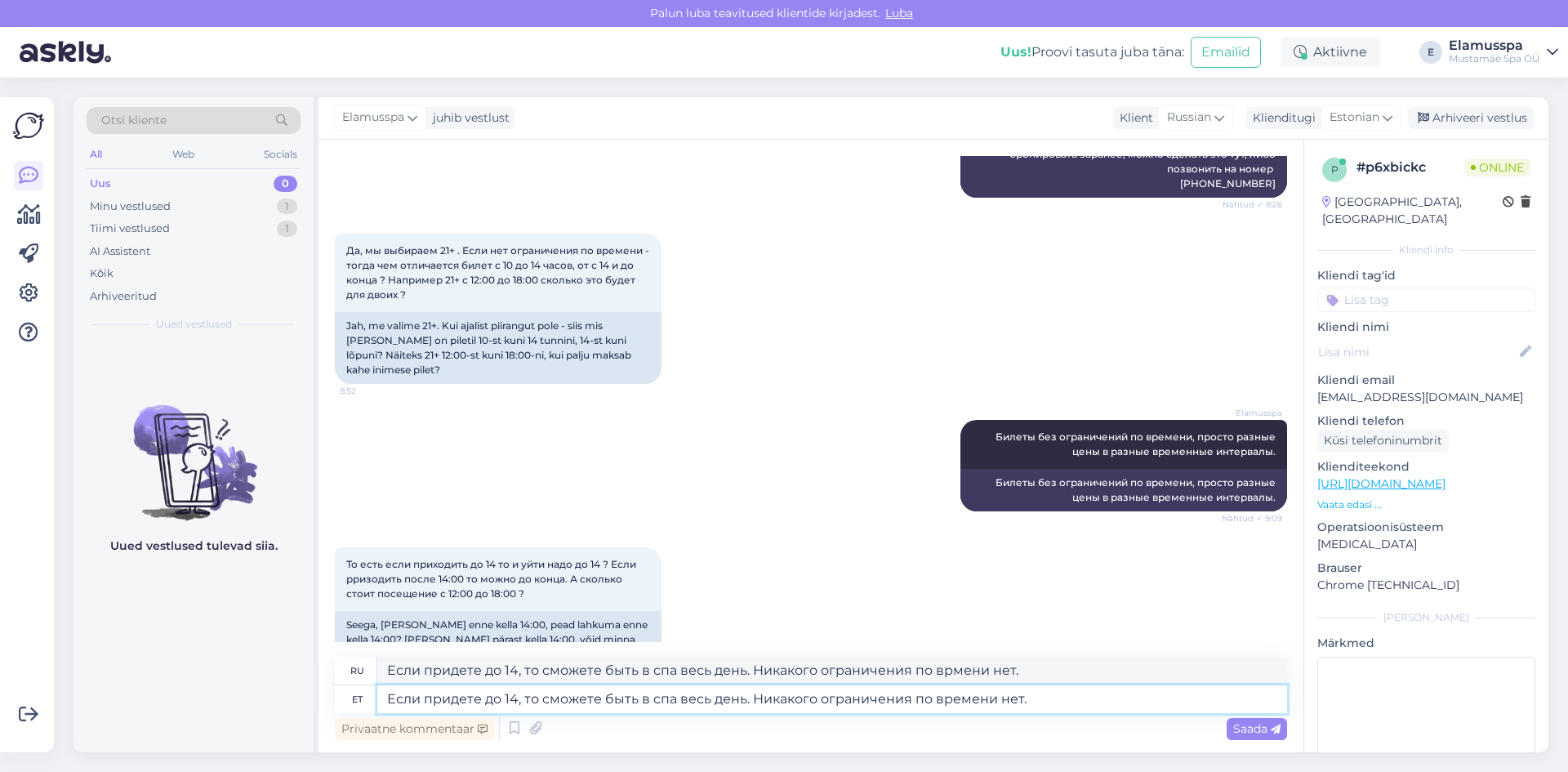
click at [1068, 707] on textarea "Если придете до 14, то сможете быть в спа весь день. Никакого ограничения по вр…" at bounding box center [833, 699] width 910 height 27
type textarea "Если вы приедете до 14:00, то сможете провести в спа весь день. Ограничений по …"
type textarea "Если придете до 14, то сможете быть в спа весь день. Никакого ограничения по вр…"
drag, startPoint x: 1050, startPoint y: 672, endPoint x: 0, endPoint y: 610, distance: 1051.8
click at [0, 610] on div "Võimalused Veendu, et Askly loob sulle väärtust. Sulge Ühenda FB ja IG sõnumid …" at bounding box center [784, 424] width 1568 height 694
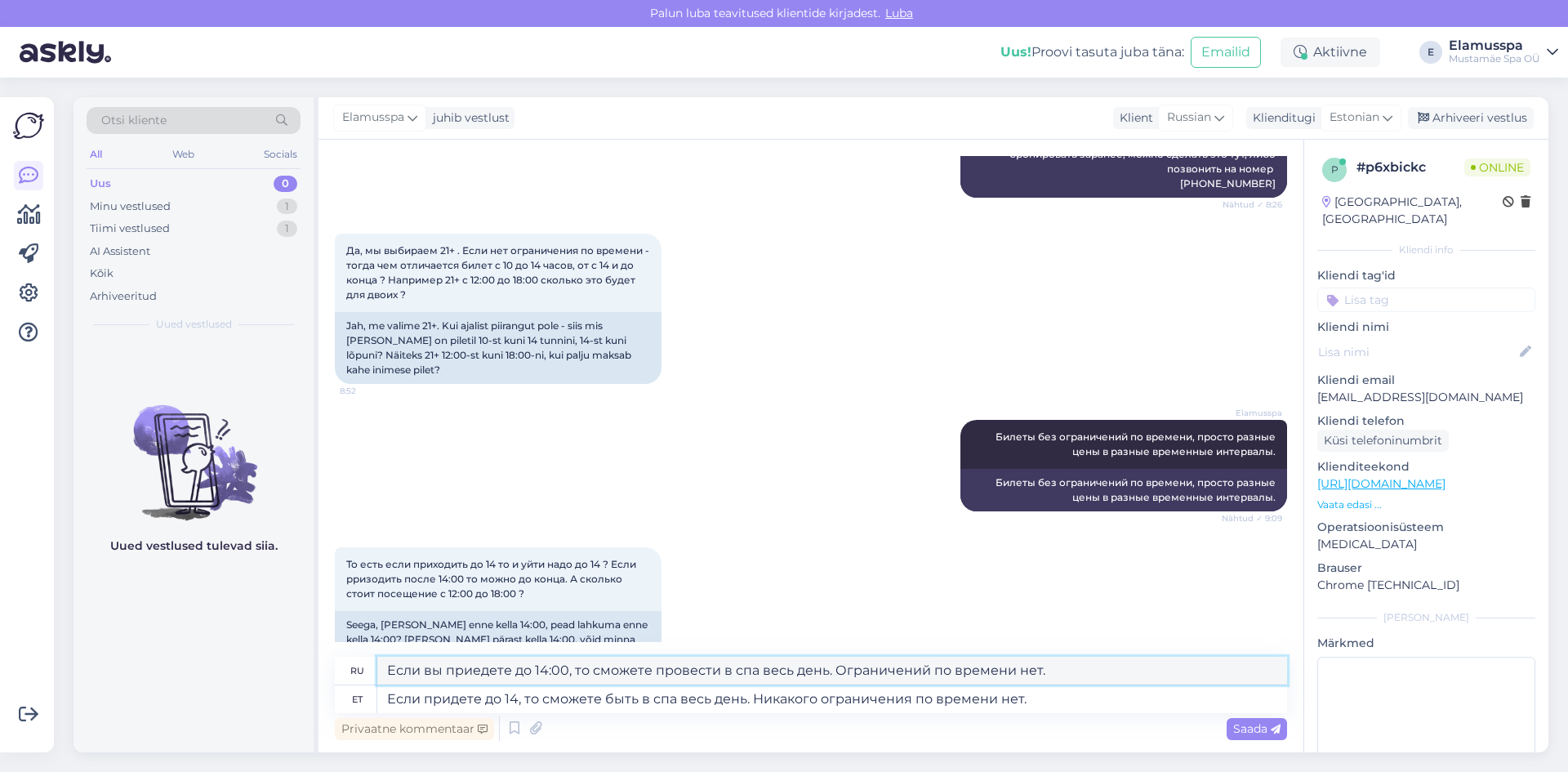
paste textarea "ридете до 14, то сможете быть в спа весь день. Никакого ограничения"
type textarea "Если придете до 14, то сможете быть в спа весь день. Никакого ограничения по вр…"
click at [754, 699] on textarea "Если придете до 14, то сможете быть в спа весь день. Никакого ограничения по вр…" at bounding box center [833, 699] width 910 height 27
drag, startPoint x: 516, startPoint y: 695, endPoint x: 213, endPoint y: 671, distance: 303.9
click at [213, 671] on div "Otsi kliente All Web Socials Uus 0 Minu vestlused 1 Tiimi vestlused 1 AI Assist…" at bounding box center [810, 424] width 1475 height 655
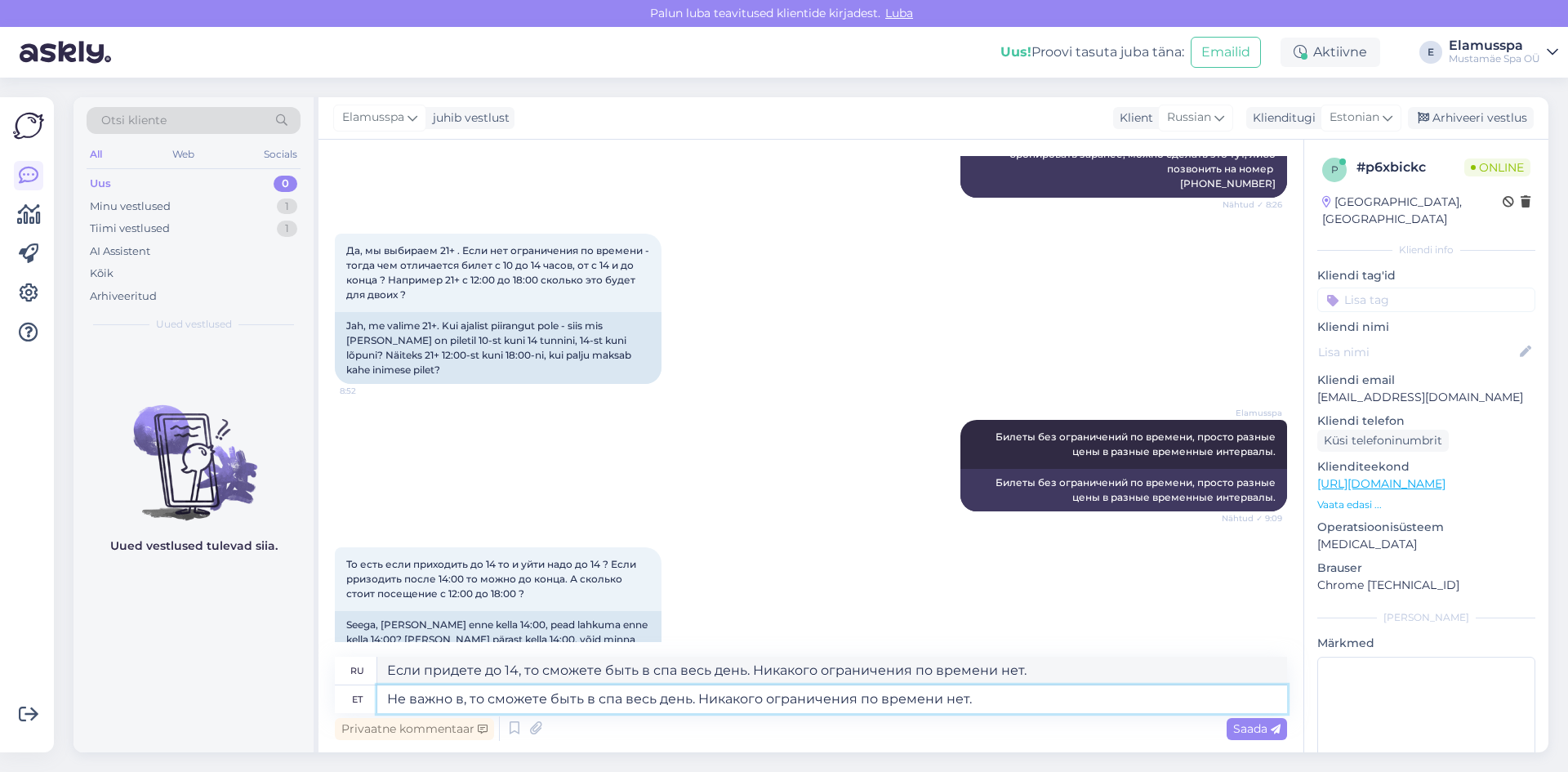
type textarea "Не важно в , то сможете быть в спа весь день. Никакого ограничения по времени н…"
type textarea "В 2019 году это не имеет значения, так что вы можете провести в спа весь день. …"
type textarea "Нет раз, то сможете быть в спа весь день. Никакого ограничения по времени нет."
type textarea "Вы не сможете провести в спа весь день. Ограничений по времени нет."
type textarea "Нет разниц, то сможете быть в спа весь день. Никакого ограничения по времени не…"
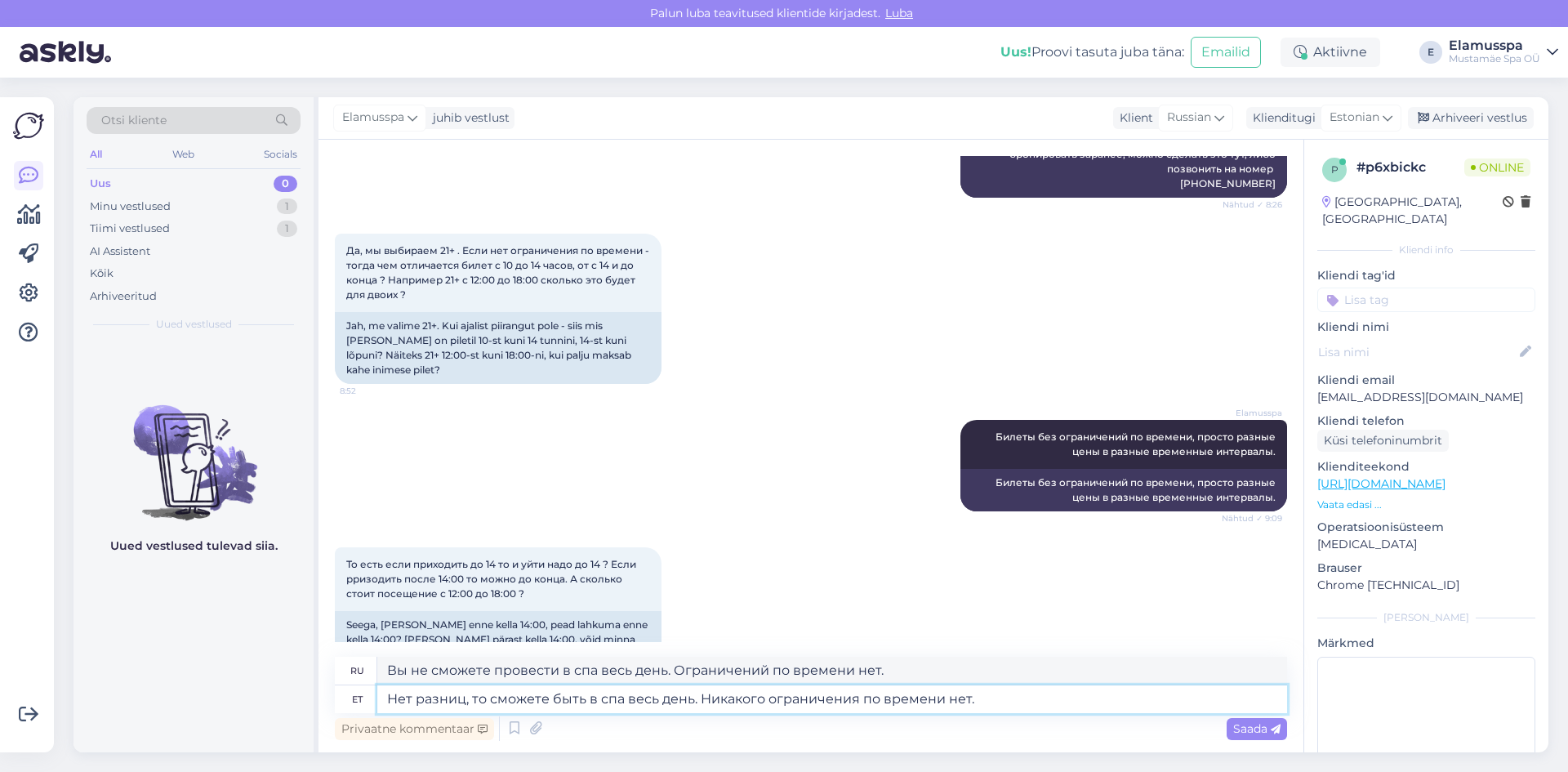
type textarea "Без проблем, вы можете провести в спа весь день. Ограничений по времени нет."
type textarea "Нет разницы в какое врем, то сможете быть в спа весь день. Никакого ограничения…"
type textarea "Неважно, который час, вы можете провести в спа-салоне весь день. Ограничений по…"
type textarea "Нет разницы в какое время вы придете, то сможете быть в спа весь день. Никакого…"
type textarea "Неважно, в какое время вы приедете, вы можете провести в спа весь день. Огранич…"
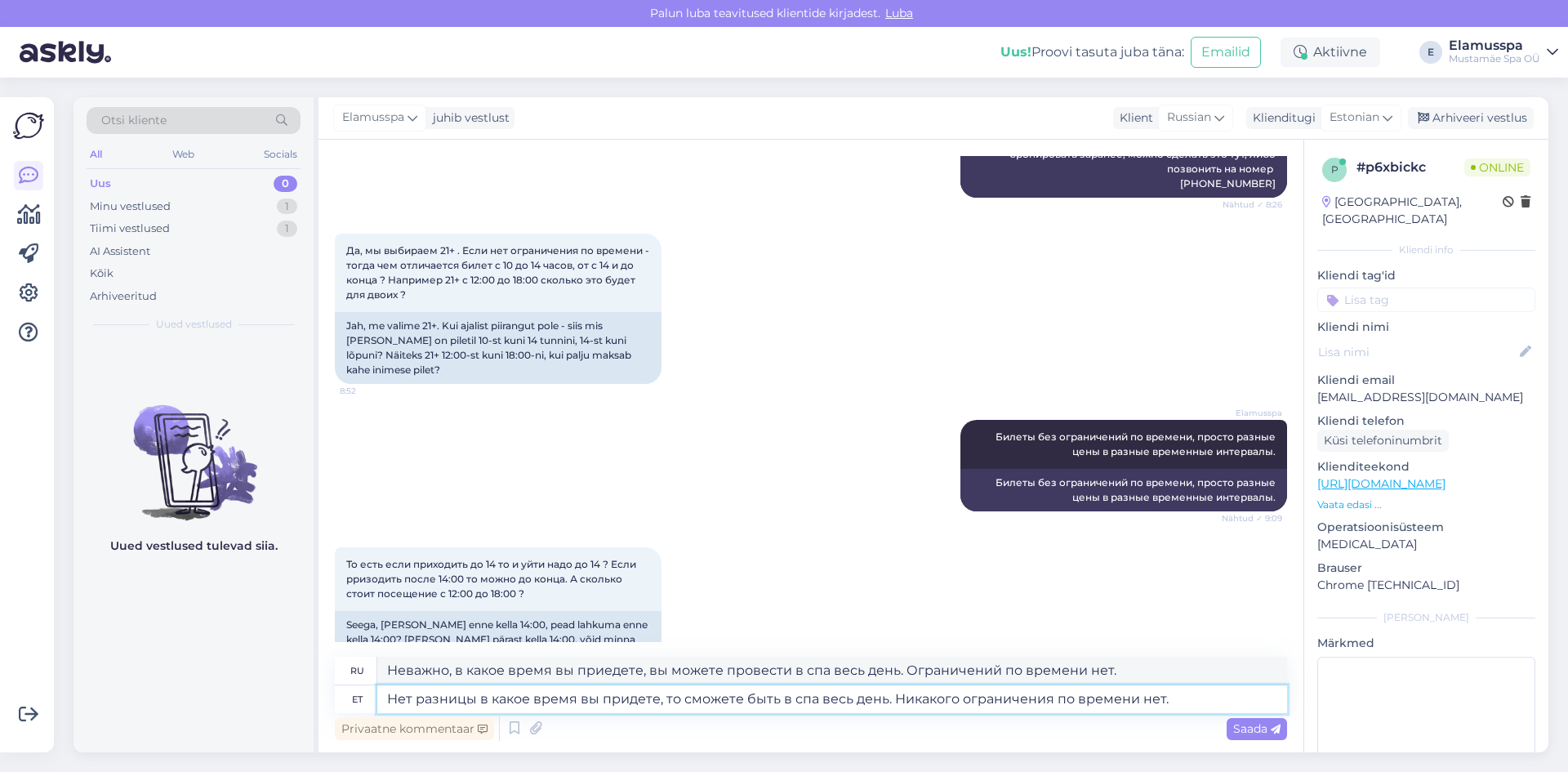
click at [980, 703] on textarea "Нет разницы в какое время вы придете, то сможете быть в спа весь день. Никакого…" at bounding box center [833, 699] width 910 height 27
click at [663, 696] on textarea "Нет разницы в какое время вы придете, то сможете быть в спа весь день. Никакого…" at bounding box center [833, 699] width 910 height 27
type textarea "Нет разницы в какое время вы придете. Все равно сможете быть в спа весь день. Н…"
type textarea "Неважно, во сколько вы придёте. Вы можете провести в спа весь день. Ограничений…"
click at [1025, 693] on textarea "Нет разницы в какое время вы придете. Все равно сможете быть в спа весь день. Н…" at bounding box center [833, 699] width 910 height 27
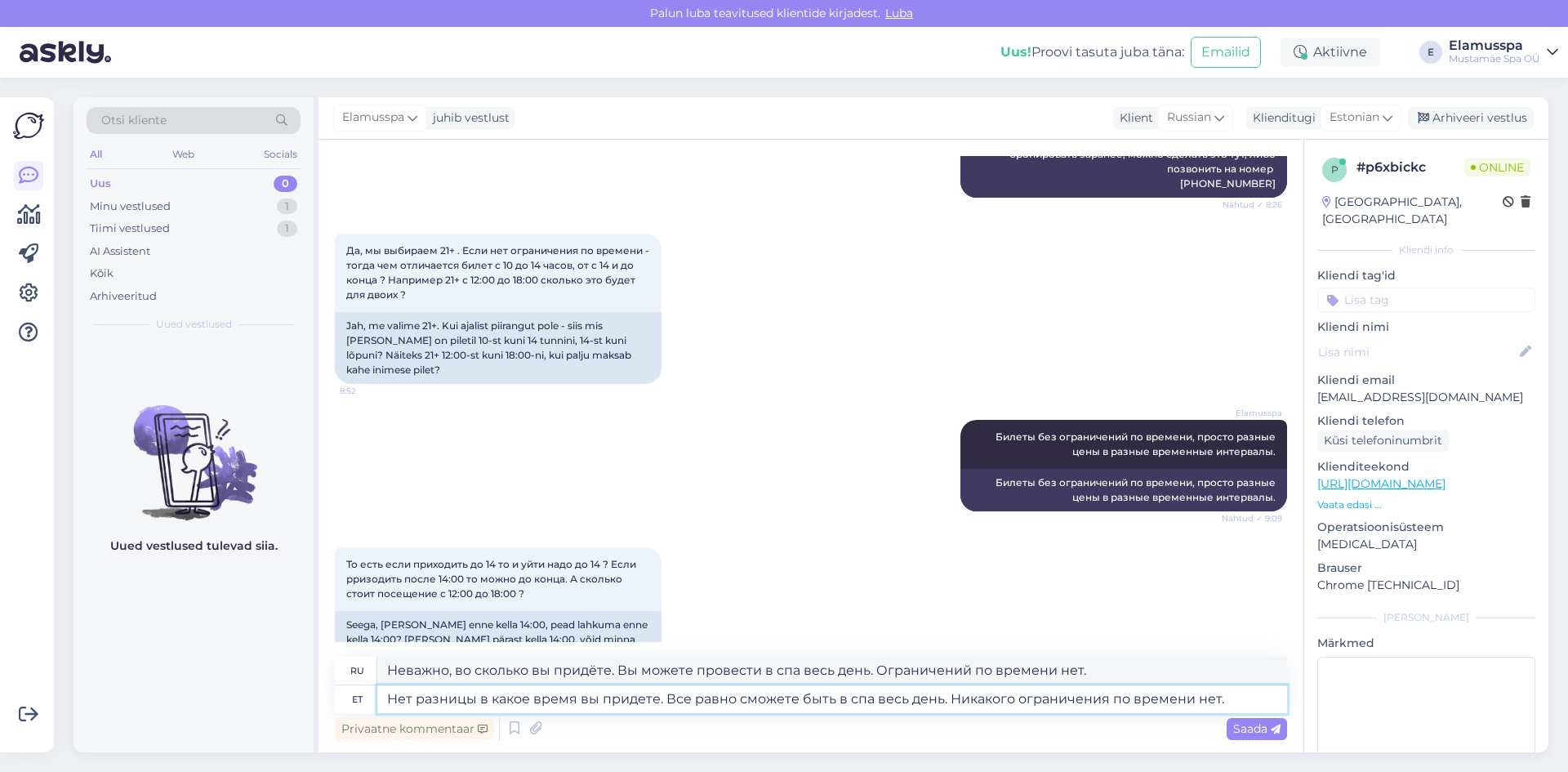
type textarea "Нет разницы в какое время вы придете. Все равно сможете быть в спа весь день. Н…"
drag, startPoint x: 1134, startPoint y: 666, endPoint x: 0, endPoint y: 534, distance: 1141.7
click at [0, 557] on div "Võimalused Veendu, et Askly loob sulle väärtust. Sulge Ühenda FB ja IG sõnumid …" at bounding box center [784, 424] width 1568 height 694
paste textarea "т разницы в какое время вы придете. Все равно сможете быть в спа весь день. Ник…"
type textarea "Нет разницы в какое время вы придете. Все равно сможете быть в спа весь день. Н…"
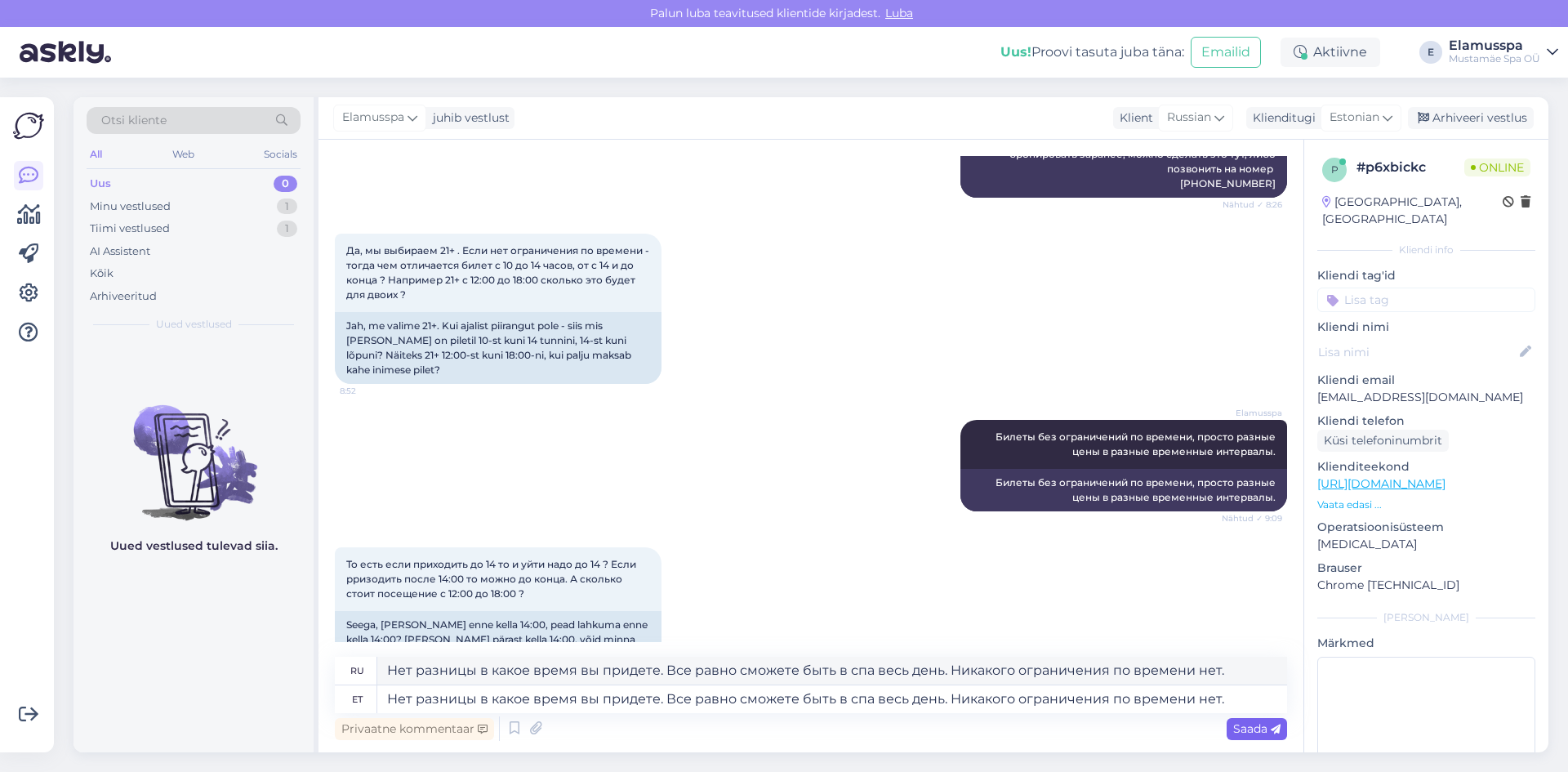
click at [1259, 732] on span "Saada" at bounding box center [1257, 728] width 47 height 15
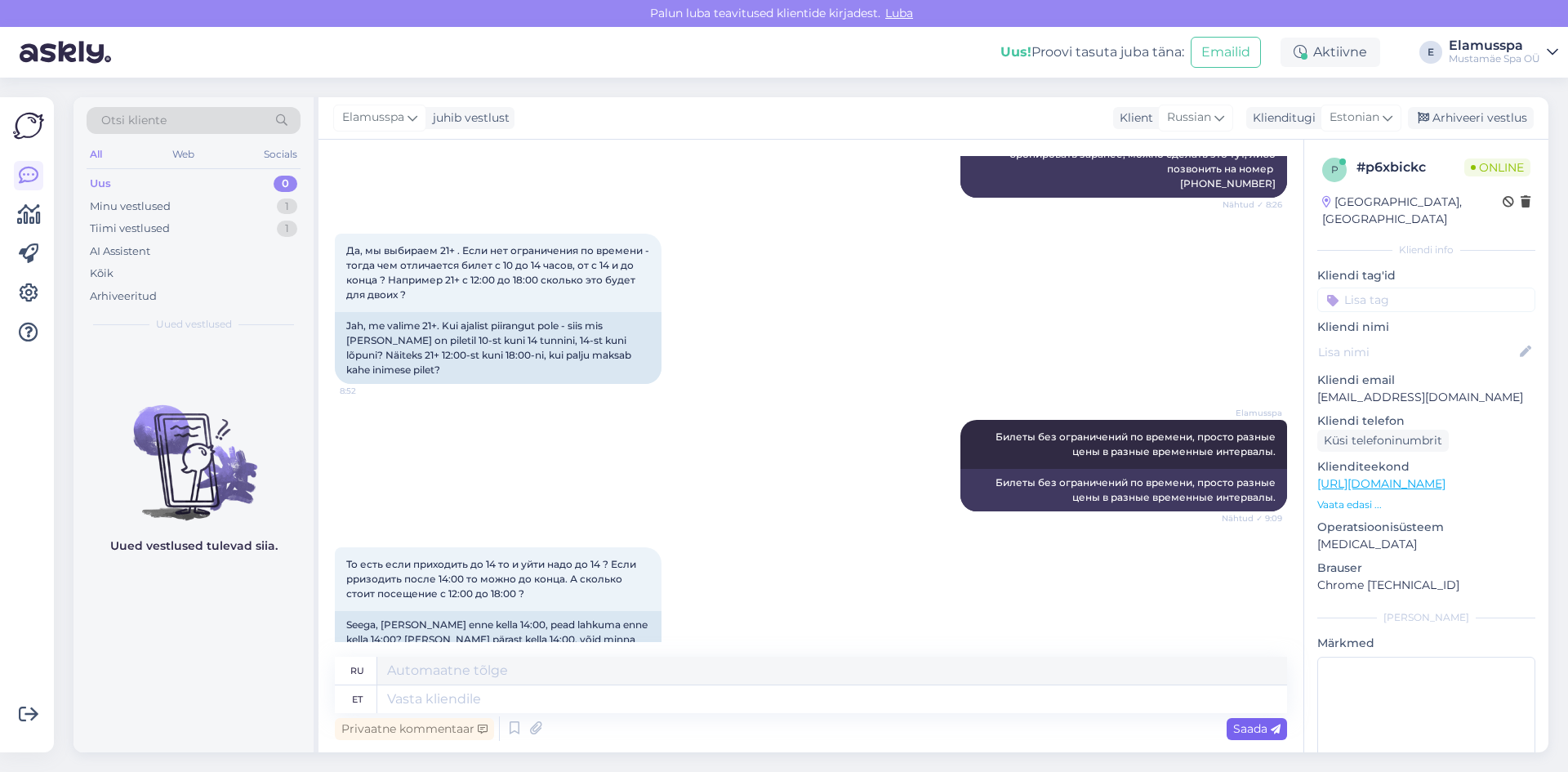
scroll to position [931, 0]
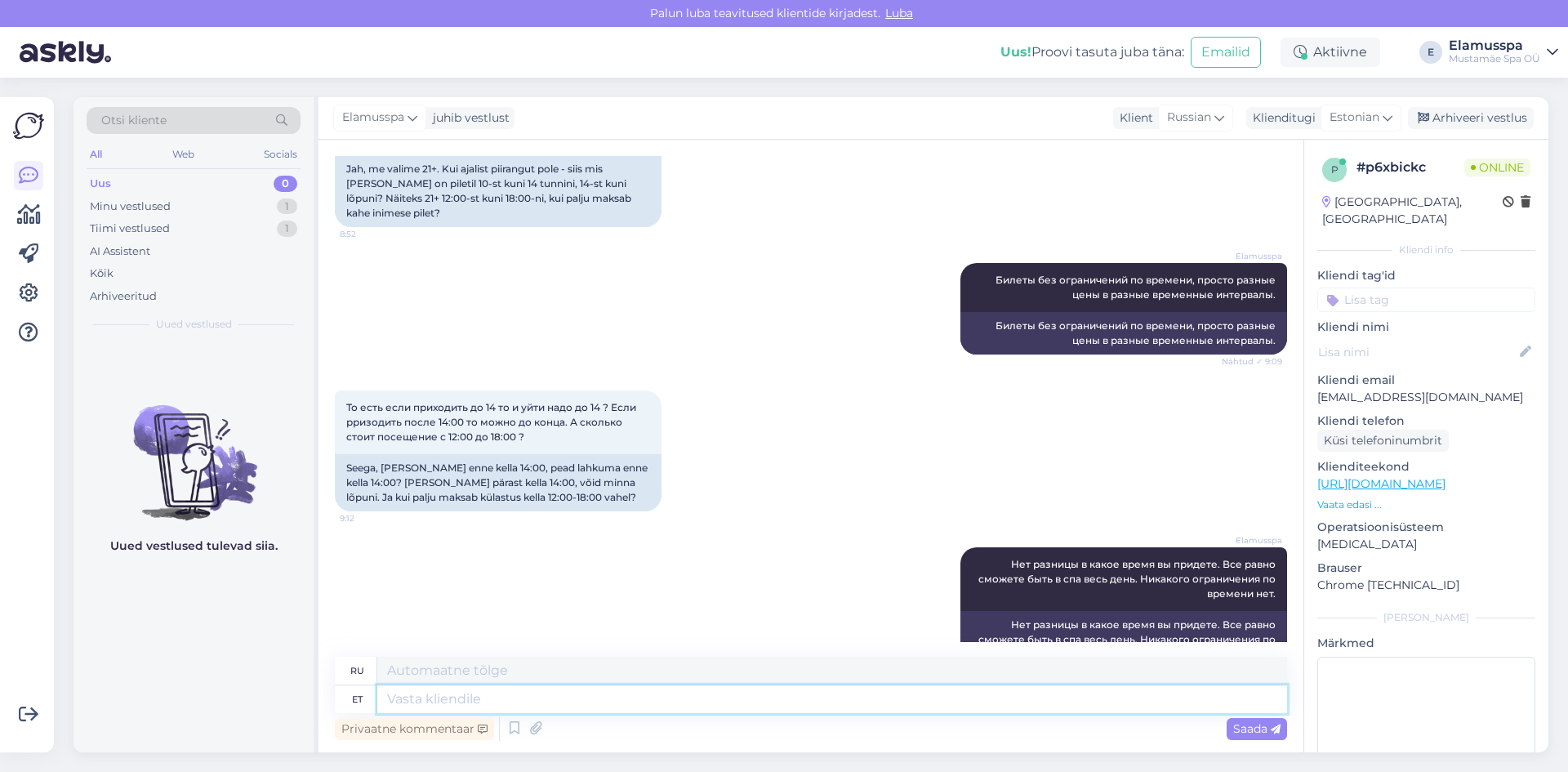
click at [595, 698] on textarea at bounding box center [833, 699] width 910 height 27
type textarea "В р"
type textarea "Б"
type textarea "В разные"
type textarea "Безразличный"
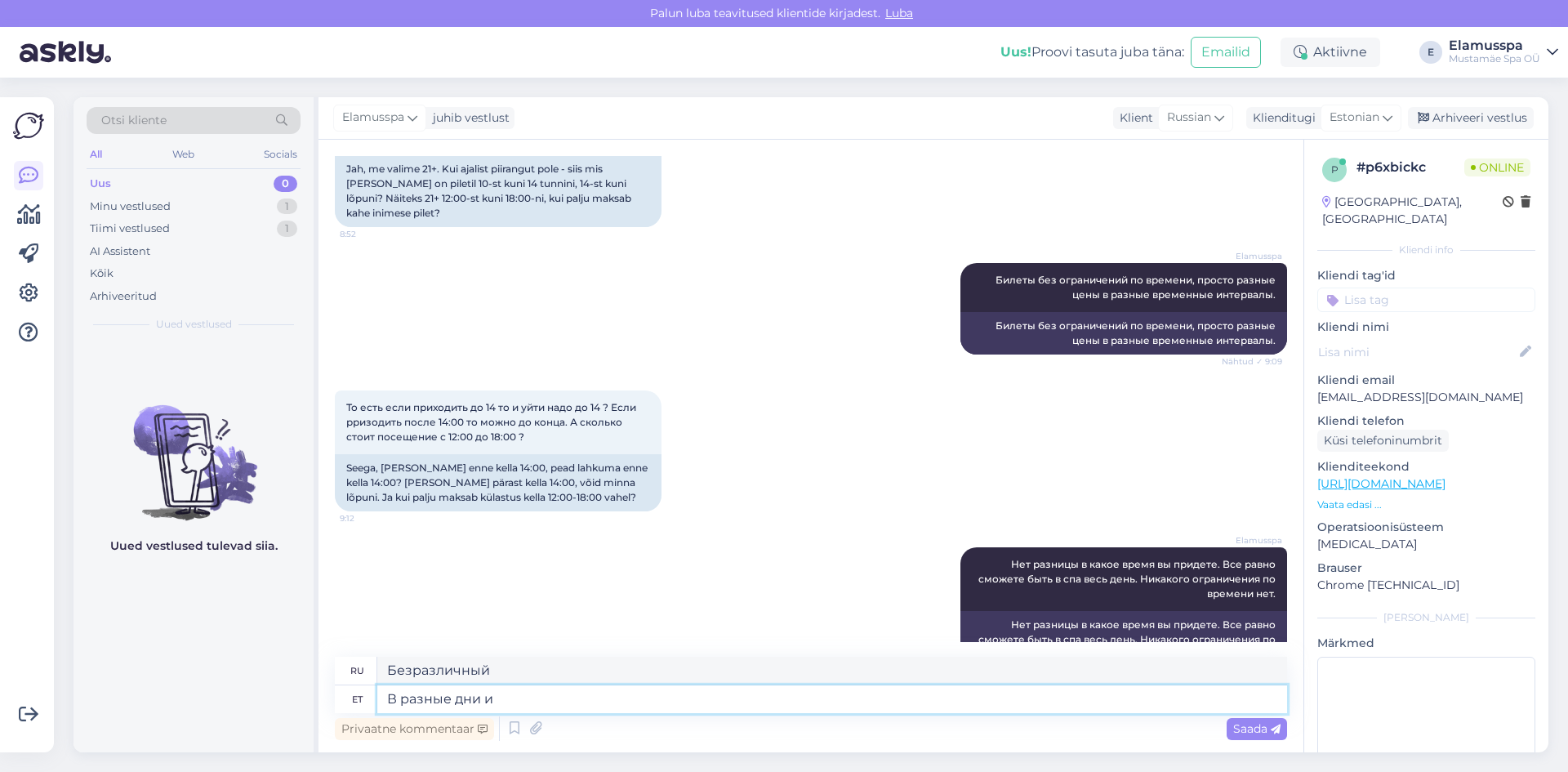
type textarea "В разные дни и"
type textarea "В разные дни"
type textarea "В разные дни и [PERSON_NAME]"
type textarea "В разные дни и"
type textarea "В разные дни и в р"
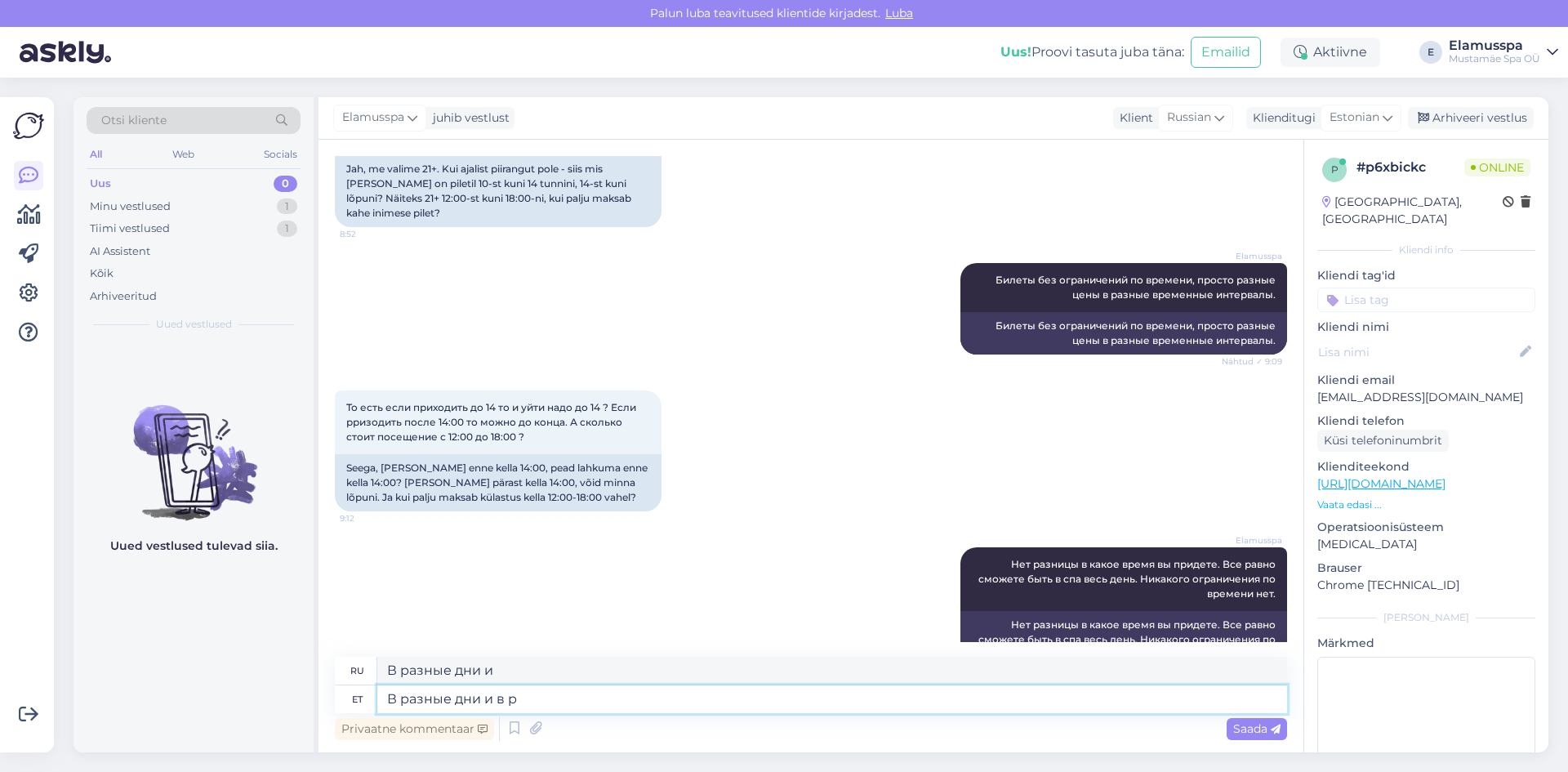
type textarea "В разные дни и [PERSON_NAME]"
type textarea "В разные дни и в разное вре"
type textarea "В разные дни и в разное"
type textarea "В разные дни и в разное время"
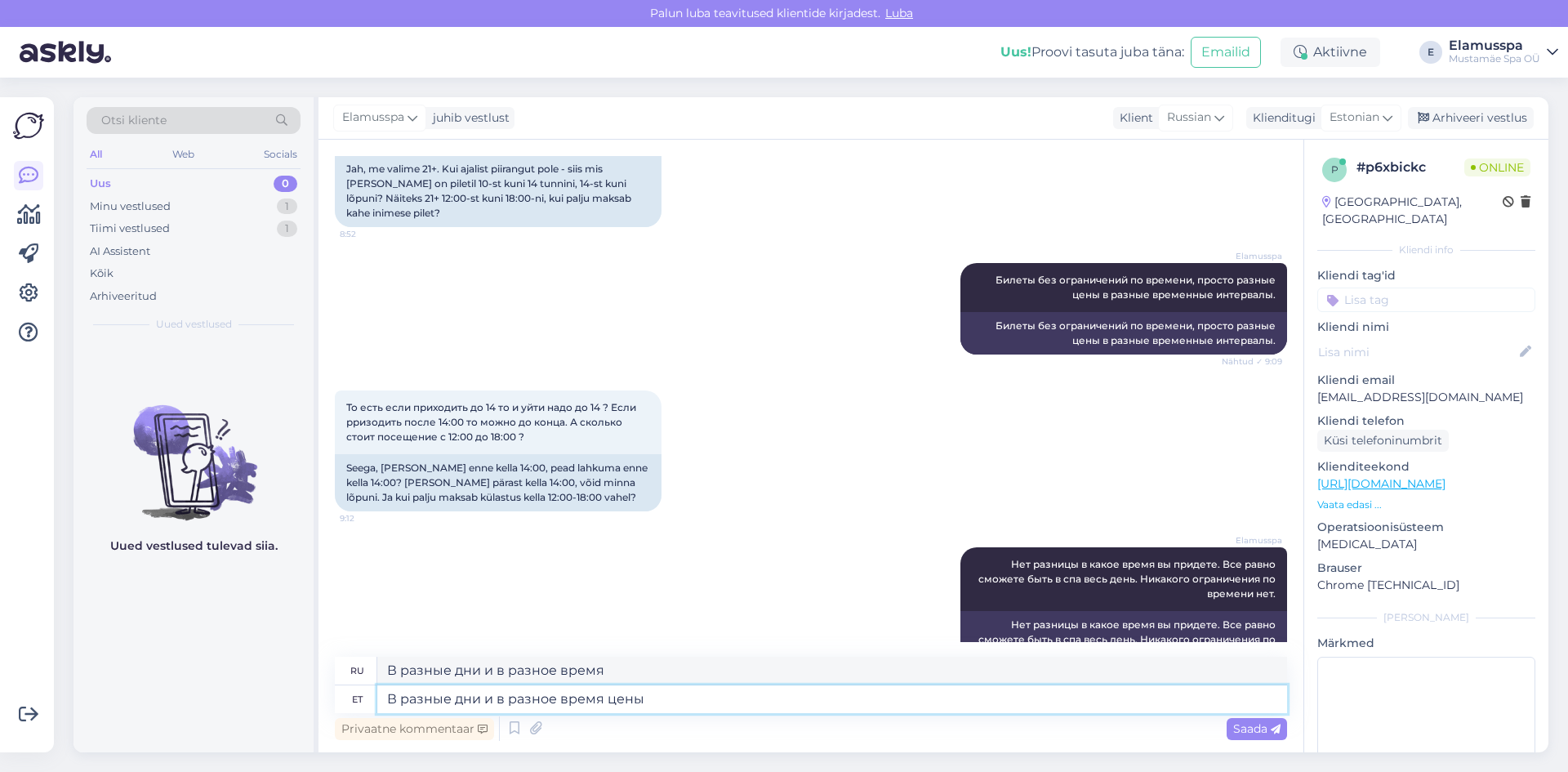
type textarea "В разные дни и в разное время цены"
type textarea "В разные дни и в разное время сены"
type textarea "В разные дни и в разное время цены меняются, и"
type textarea "В разные дни и в разное время цены меняются,"
type textarea "В разные дни и в разное время цены меняются, информац"
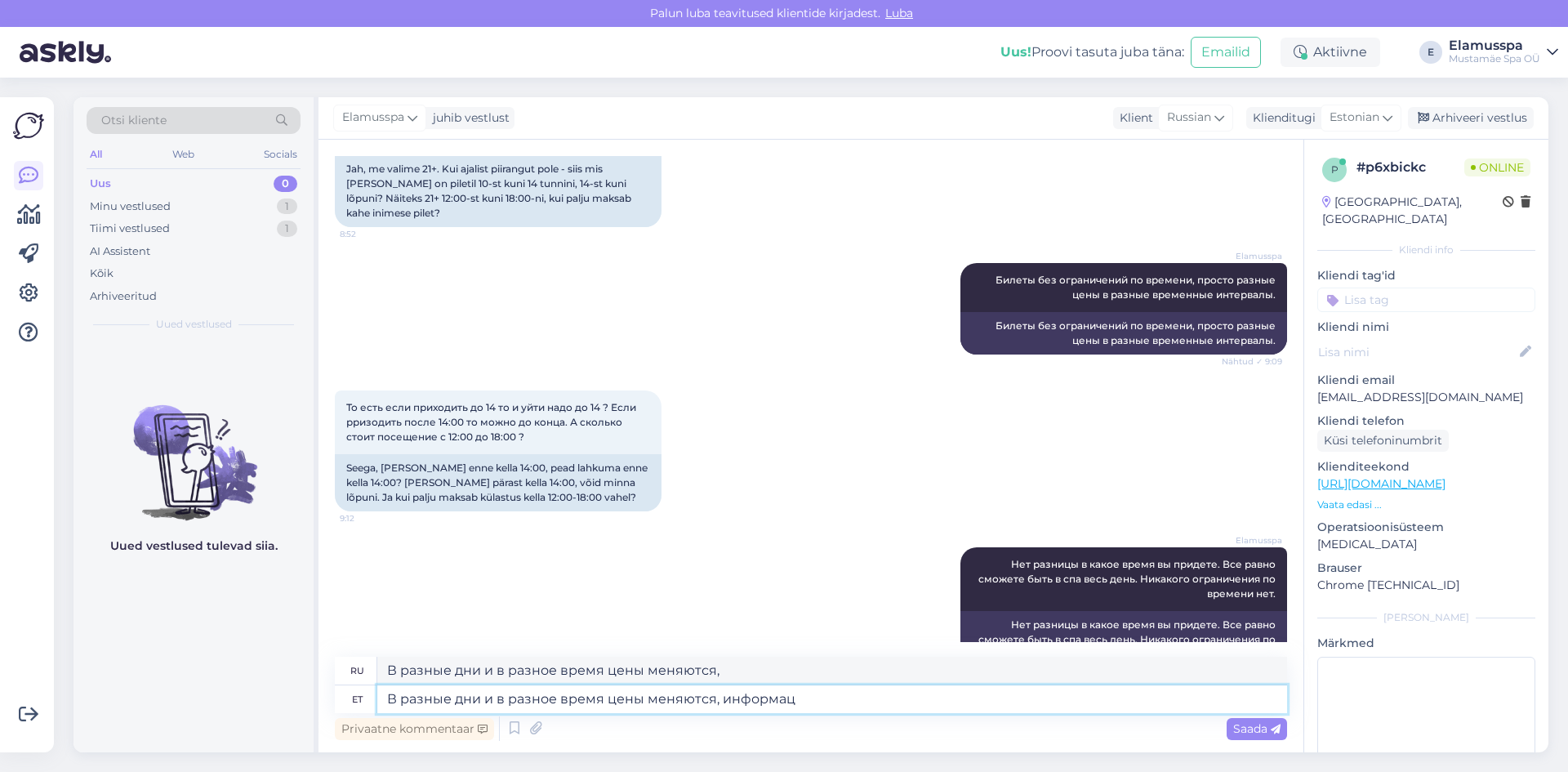
type textarea "В разные дни и в разное время, цены меняются, информация"
type textarea "В разные дни и в разное время цены меняются, информацию н"
type textarea "В разные дни и в разное время цены меняются, информация"
type textarea "В разные дни и в разное время цены меняются, информацию найдете з"
type textarea "В разные дни и в разное время цены меняются, информацию вы найдете здесь"
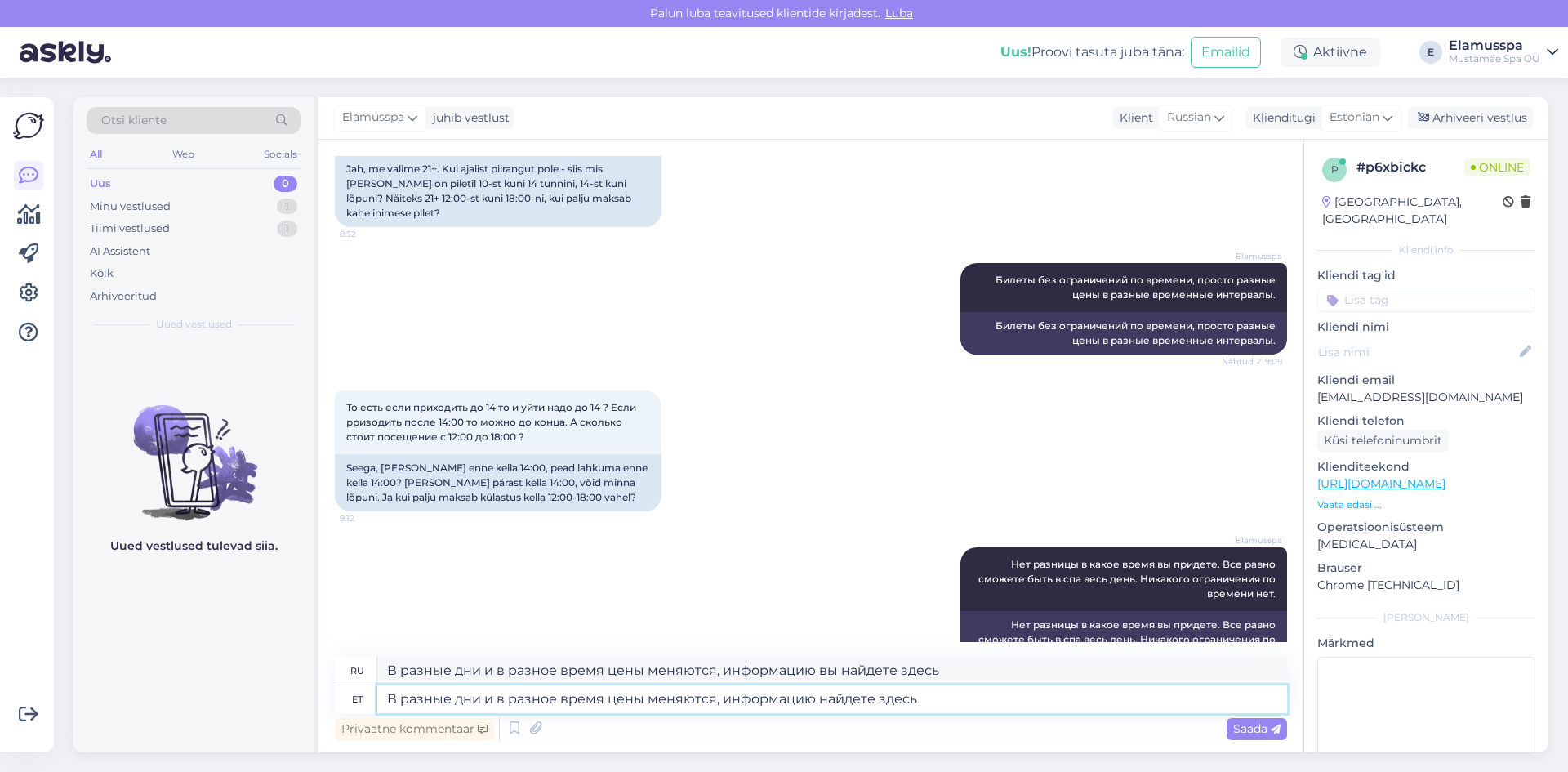
paste textarea "[URL][DOMAIN_NAME]"
type textarea "В разные дни и в разное время цены меняются, информацию найдете здесь [URL][DOM…"
type textarea "В разные дни и в разное время цены меняются, информацию вы найдете здесь [URL][…"
type textarea "В разные дни и в разное время цены меняются, информацию найдете здесь [URL][DOM…"
click at [996, 665] on textarea "В разные дни и в разное время цены меняются, информацию вы найдете здесь [URL][…" at bounding box center [833, 670] width 910 height 27
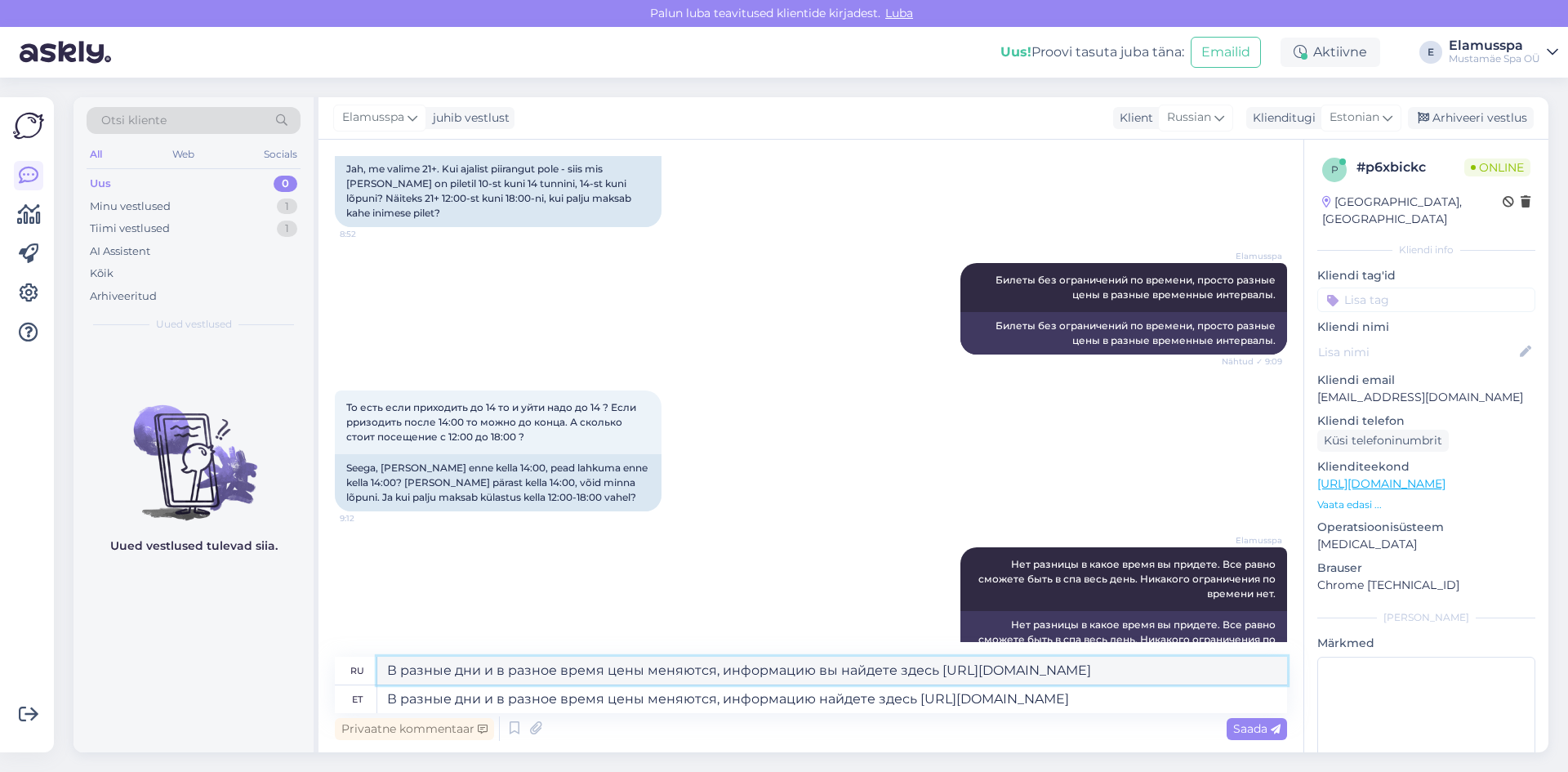
paste textarea
type textarea "В разные дни и в разное время цены меняются, информацию найдете здесь [URL][DOM…"
click at [1250, 737] on div "Saada" at bounding box center [1257, 729] width 61 height 23
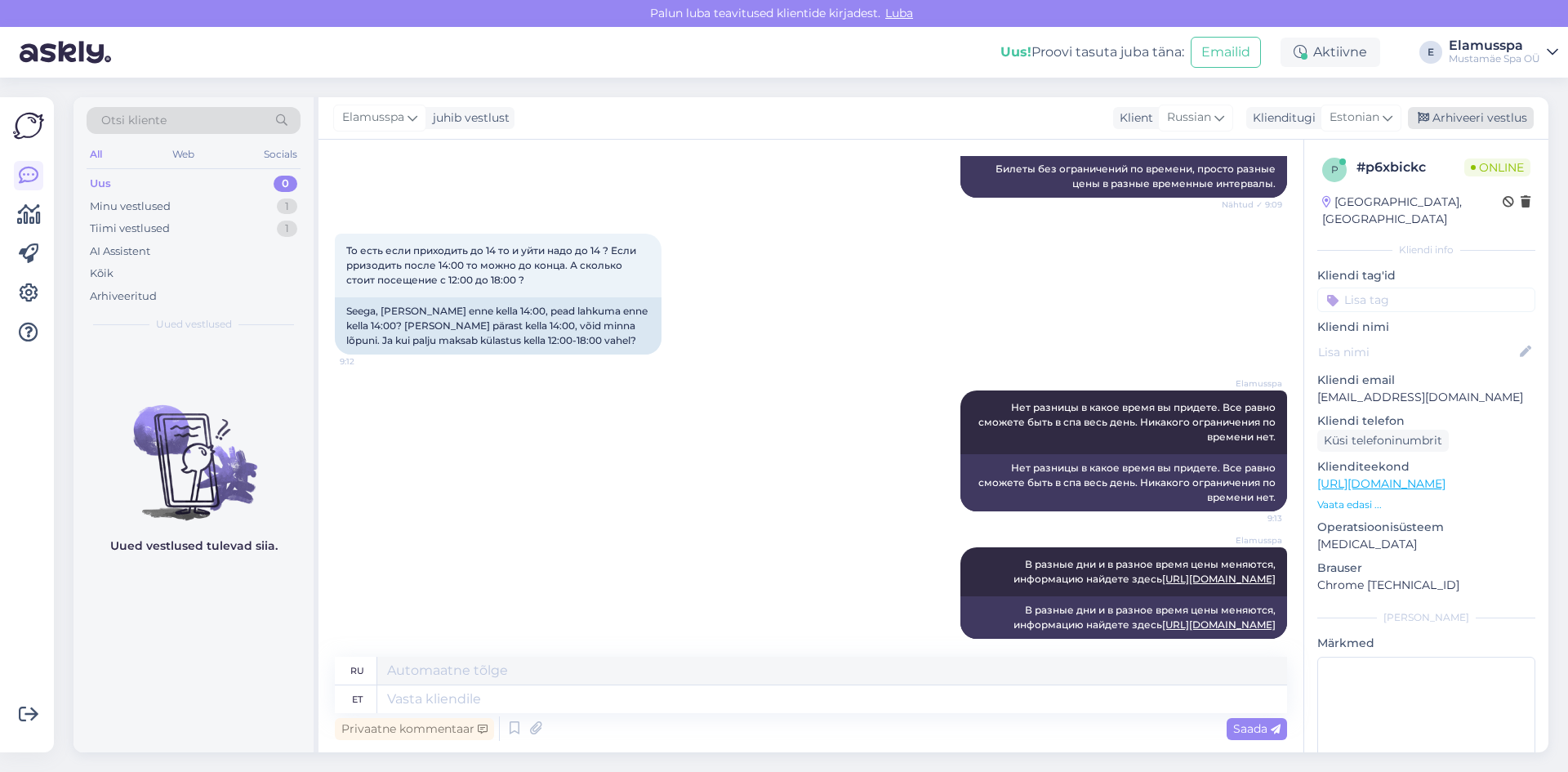
click at [1453, 110] on div "Arhiveeri vestlus" at bounding box center [1471, 117] width 126 height 23
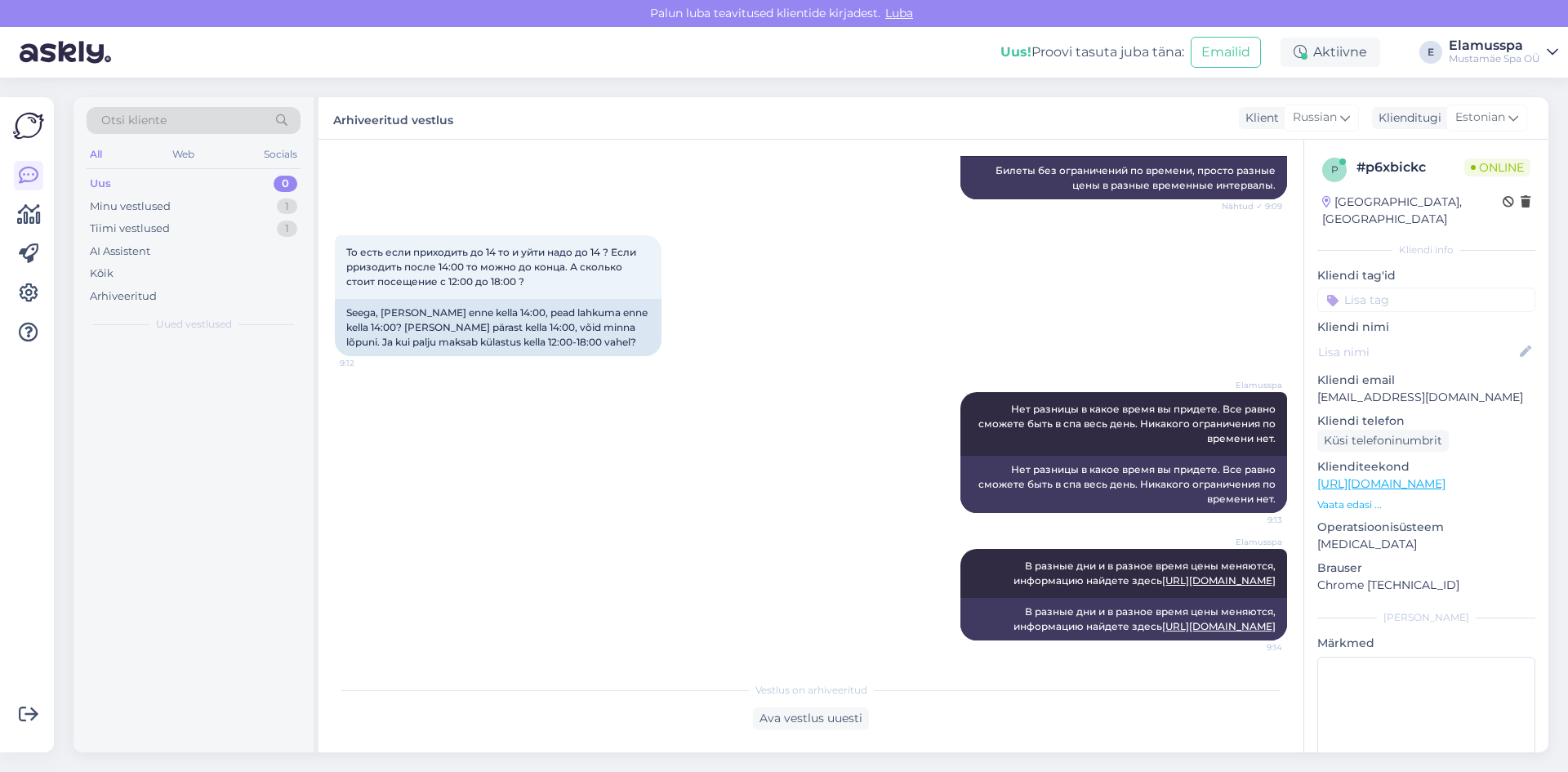
scroll to position [1070, 0]
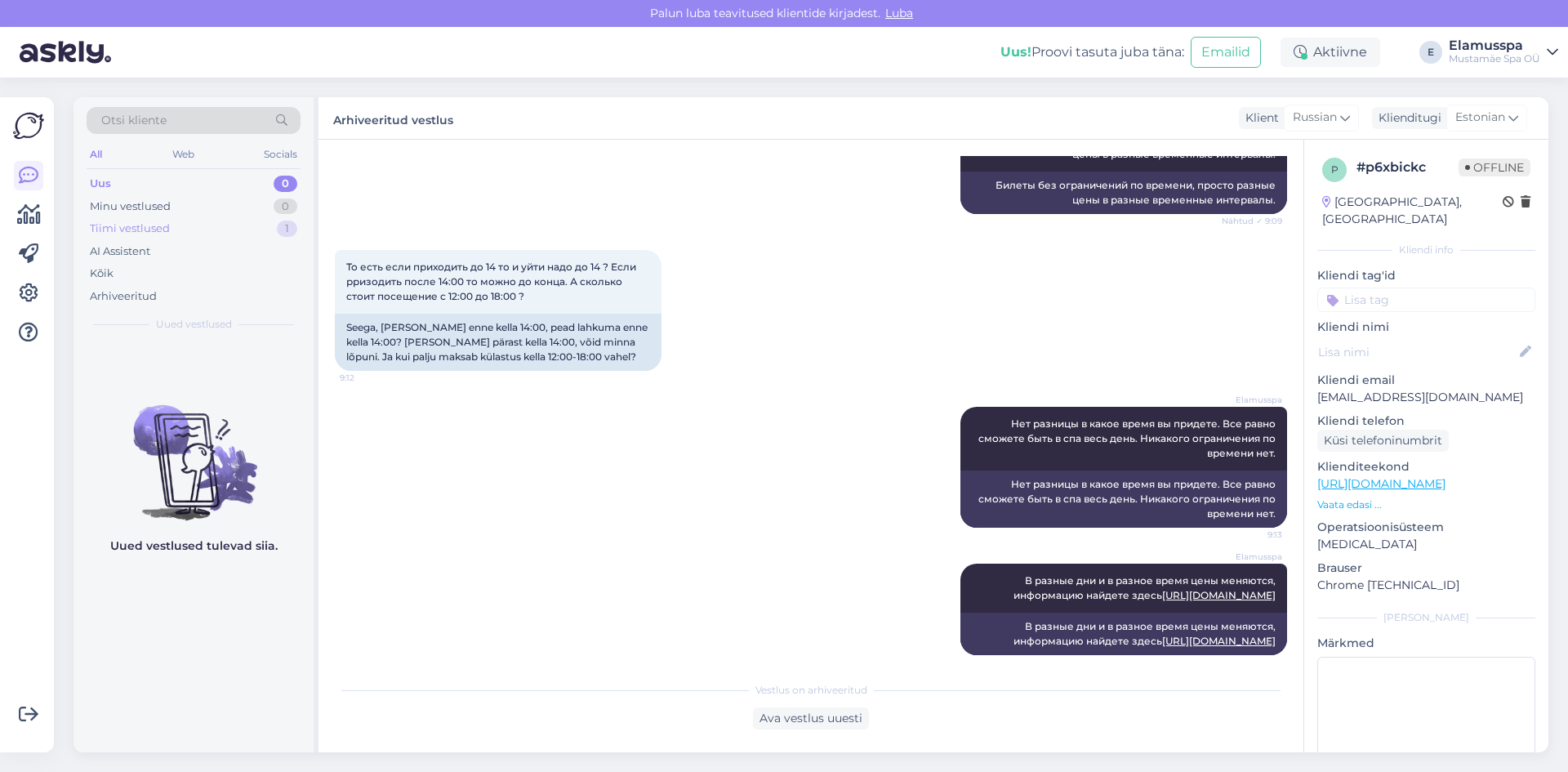
click at [254, 229] on div "Tiimi vestlused 1" at bounding box center [193, 228] width 214 height 23
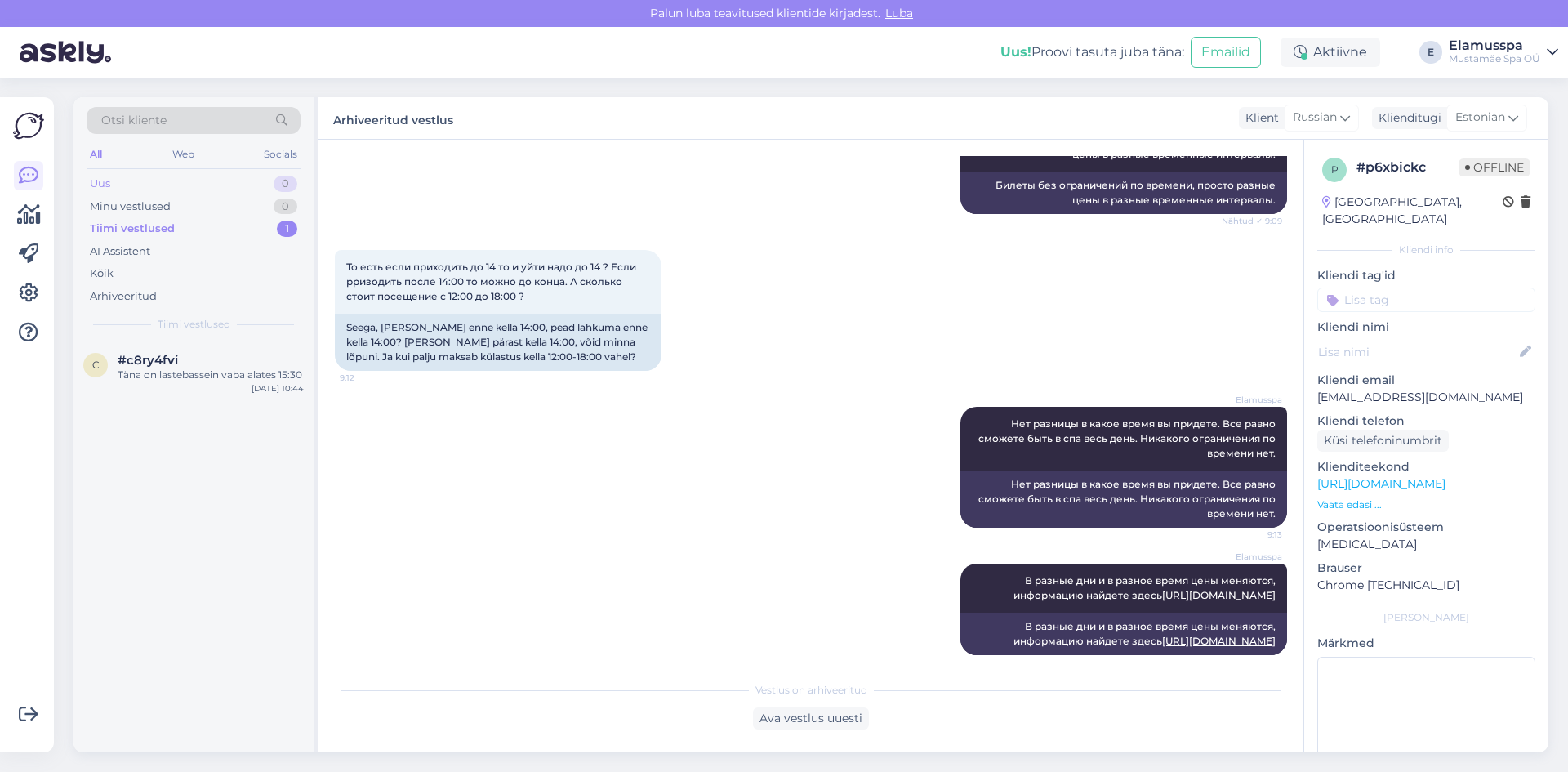
click at [281, 185] on div "0" at bounding box center [286, 183] width 23 height 17
click at [243, 354] on div "#4aigvfeu 1" at bounding box center [210, 360] width 186 height 15
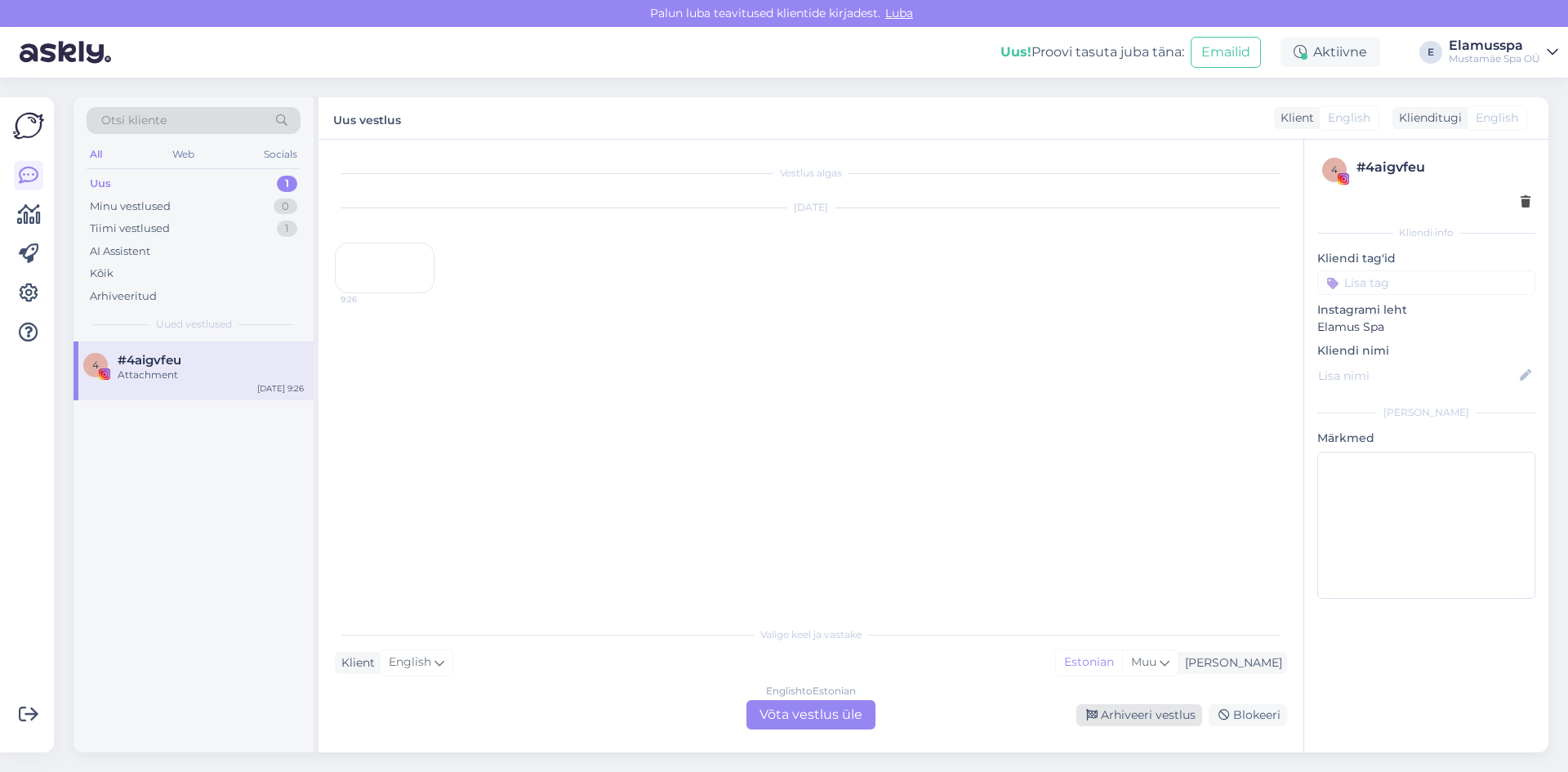
click at [1135, 722] on div "Arhiveeri vestlus" at bounding box center [1139, 714] width 126 height 23
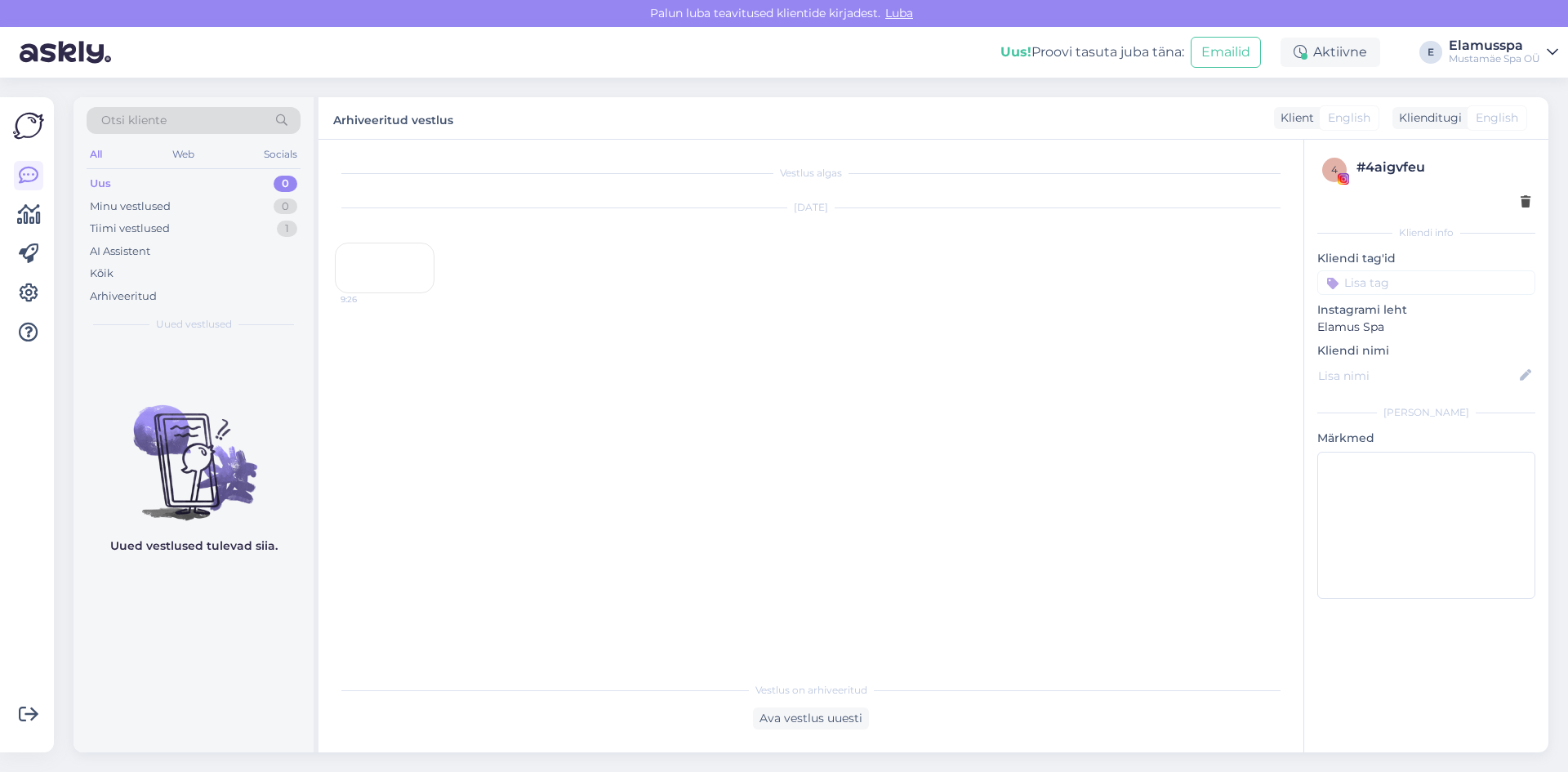
click at [389, 294] on div "9:26" at bounding box center [385, 268] width 100 height 51
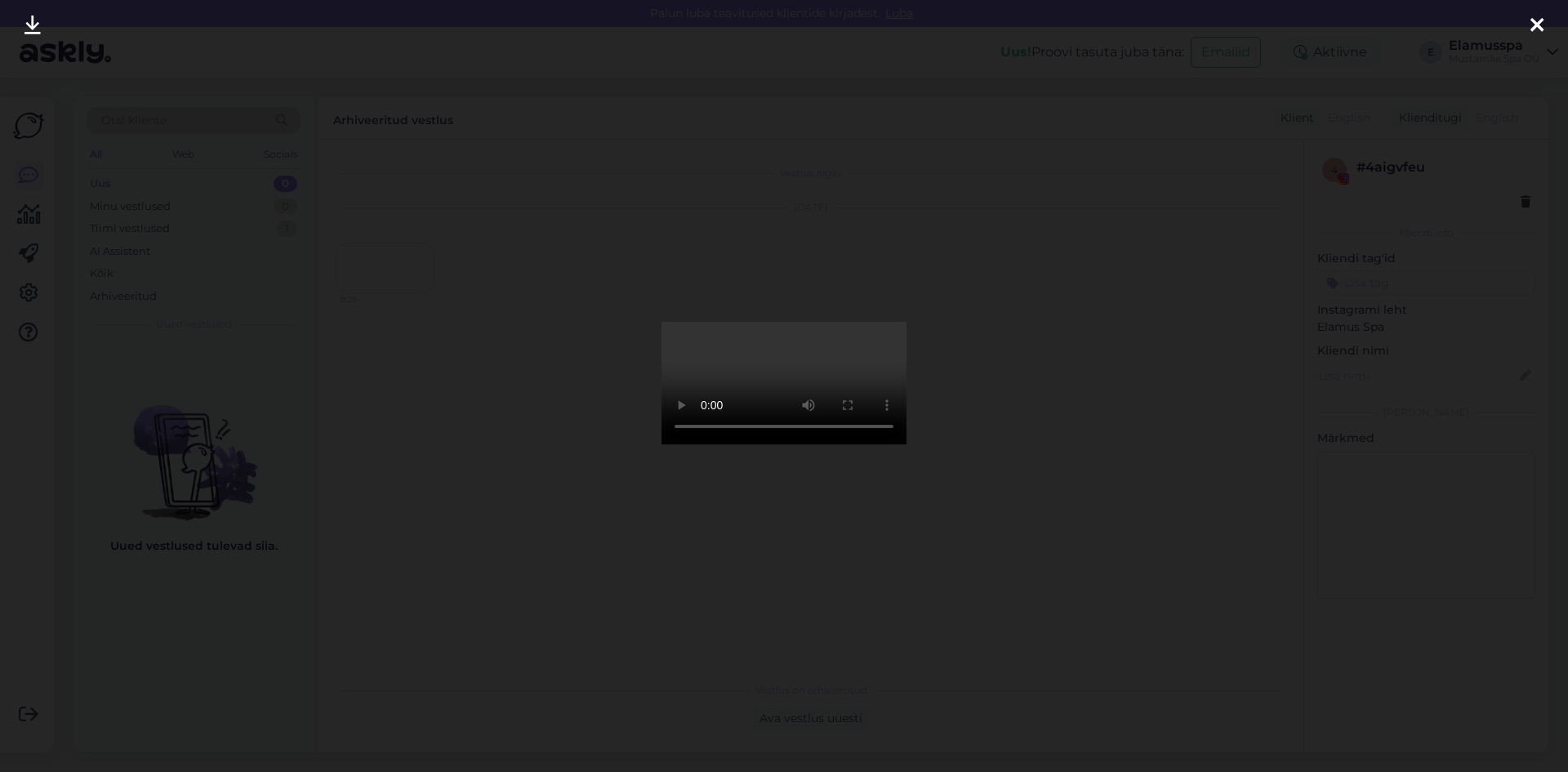
click at [389, 307] on div at bounding box center [784, 386] width 1568 height 772
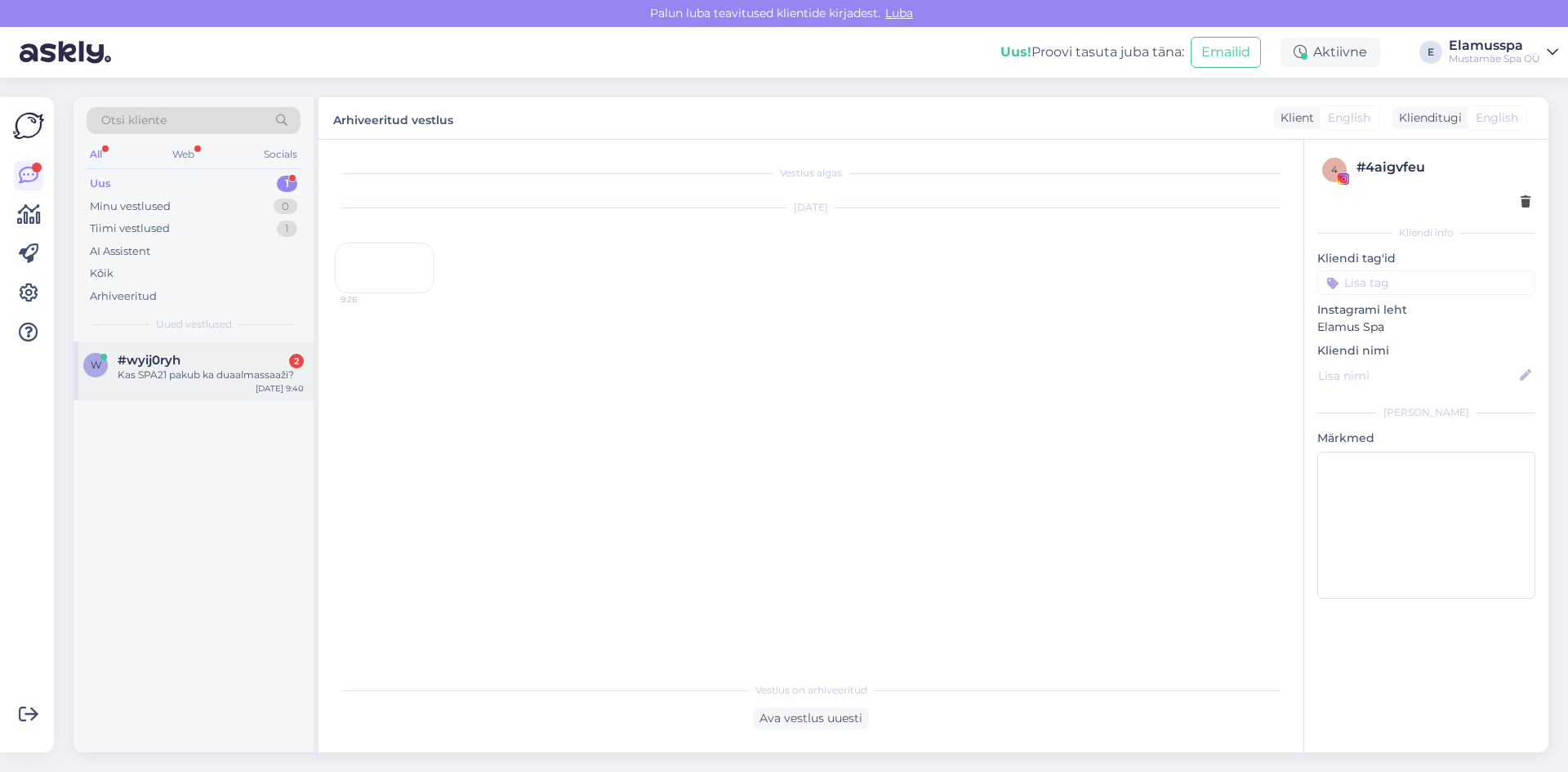
click at [257, 350] on div "w #wyij0ryh 2 Kas SPA21 pakub ka duaalmassaaži? [DATE] 9:40" at bounding box center [193, 371] width 240 height 59
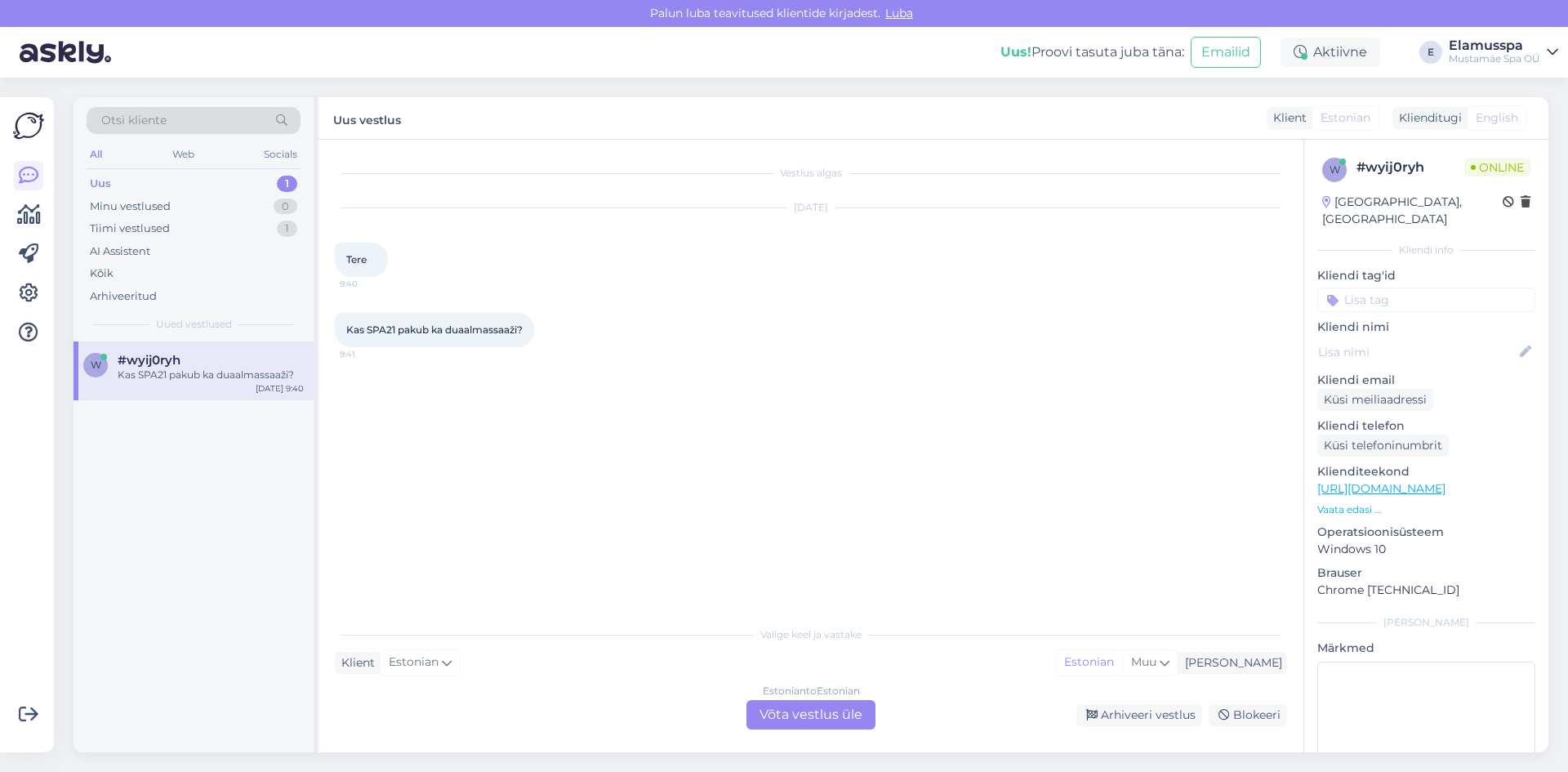
click at [657, 212] on div "[DATE]" at bounding box center [810, 206] width 952 height 15
click at [782, 710] on div "Estonian to Estonian Võta vestlus üle" at bounding box center [811, 714] width 129 height 29
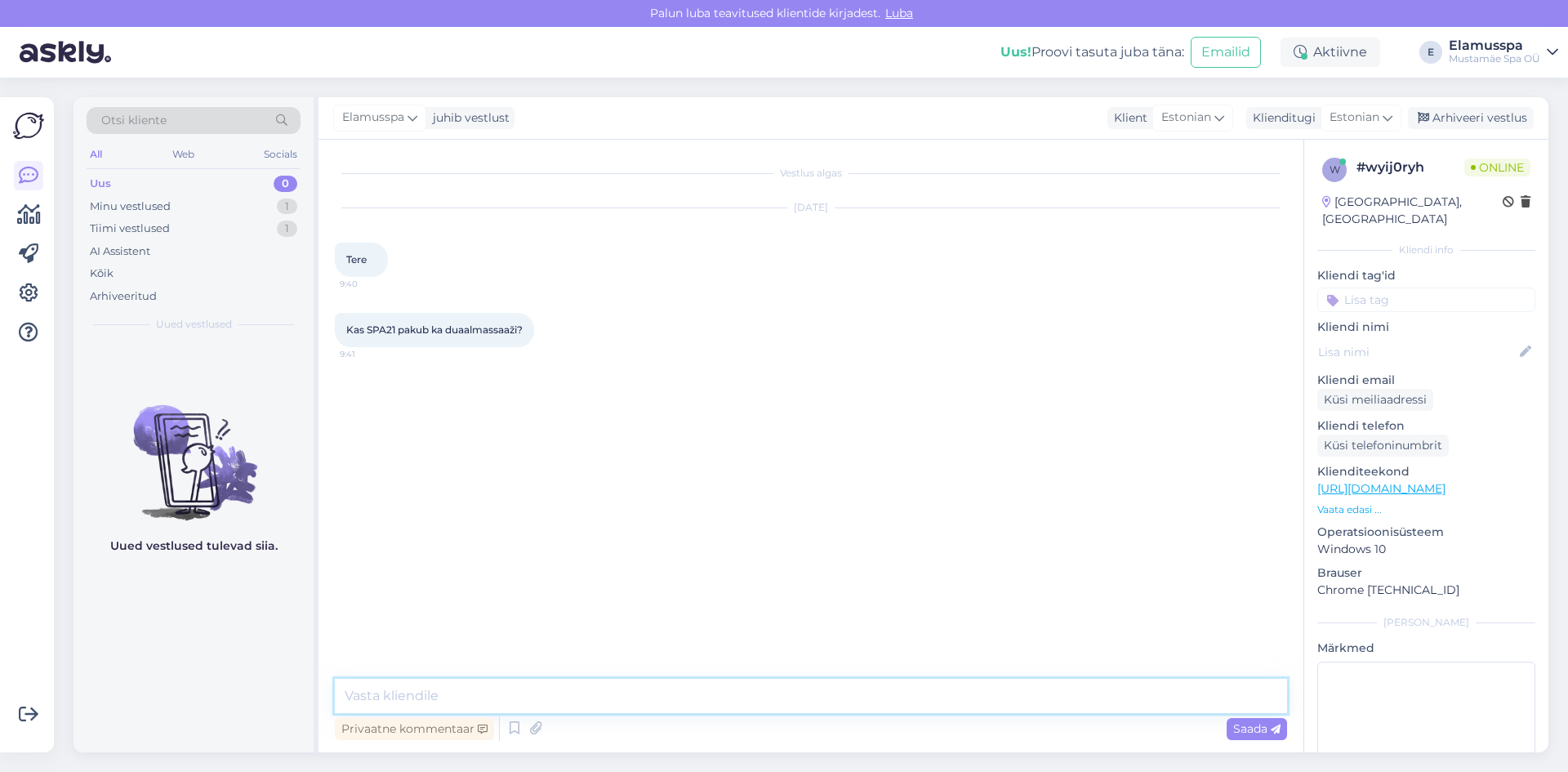
click at [683, 707] on textarea at bounding box center [810, 695] width 952 height 34
drag, startPoint x: 784, startPoint y: 693, endPoint x: 762, endPoint y: 698, distance: 22.6
click at [762, 698] on textarea "Tere, on võimalus saada massaazi samal ajal aga meil on 2 eraldi ruumi." at bounding box center [810, 695] width 952 height 34
click at [871, 704] on textarea "Tere, on võimalus saada massaazi samal ajal aga meil on 2 eraldi tuba" at bounding box center [810, 695] width 952 height 34
type textarea "Tere, on võimalus saada massaazi samal ajal aga meil on 2 eraldi tuba"
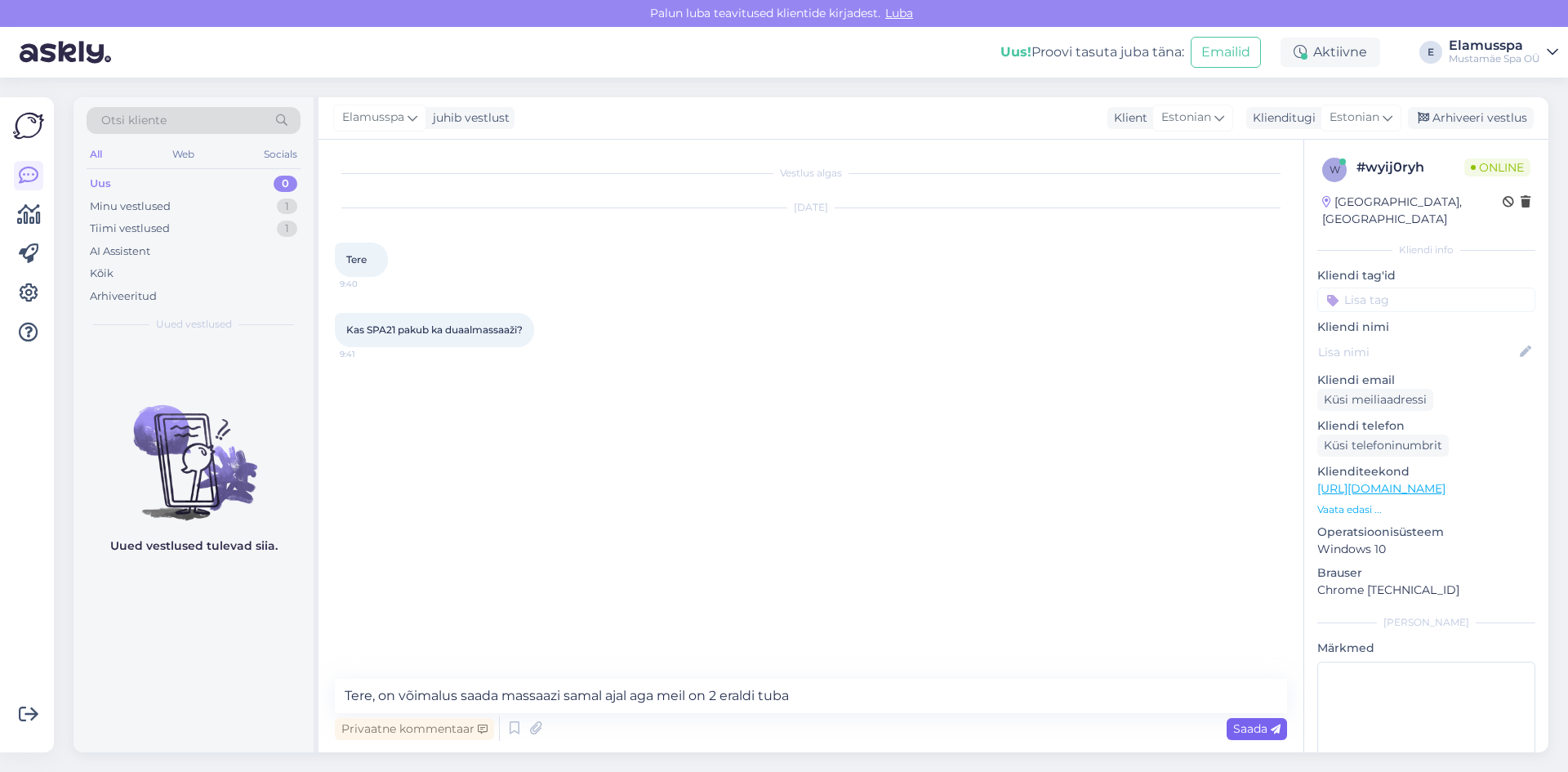
click at [1261, 725] on span "Saada" at bounding box center [1257, 728] width 47 height 15
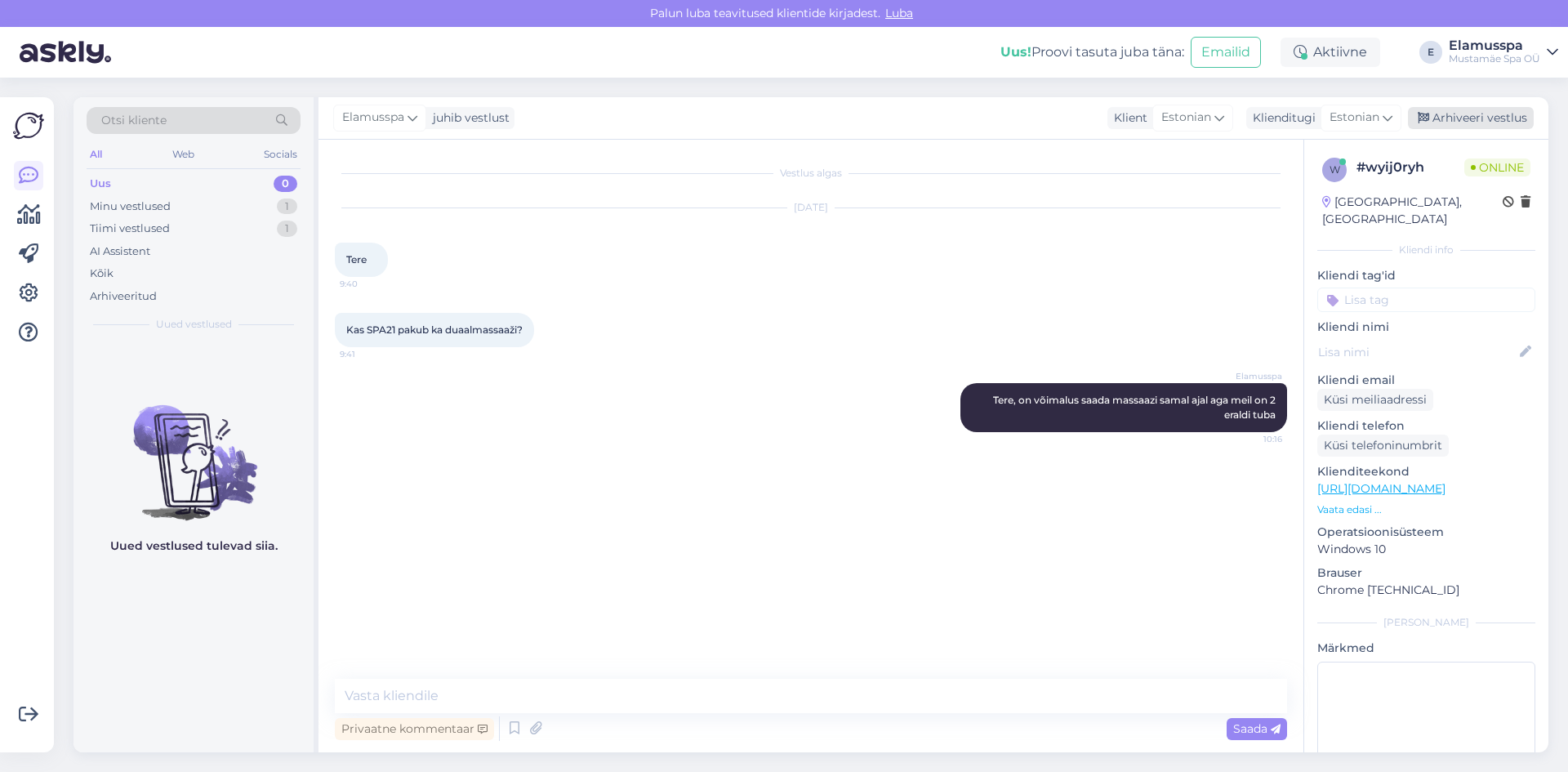
click at [1443, 111] on div "Arhiveeri vestlus" at bounding box center [1471, 117] width 126 height 23
